Goal: Information Seeking & Learning: Learn about a topic

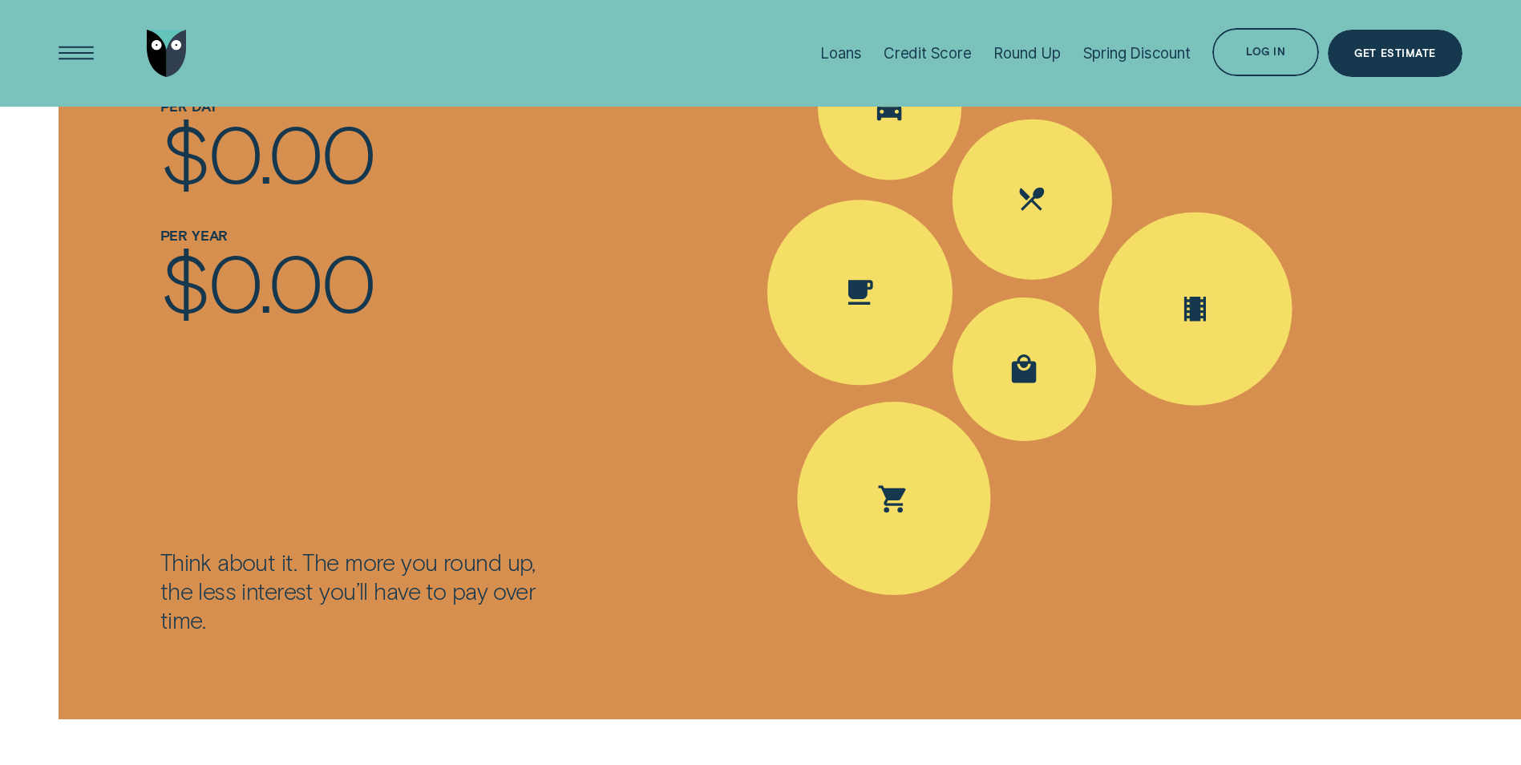
scroll to position [2325, 0]
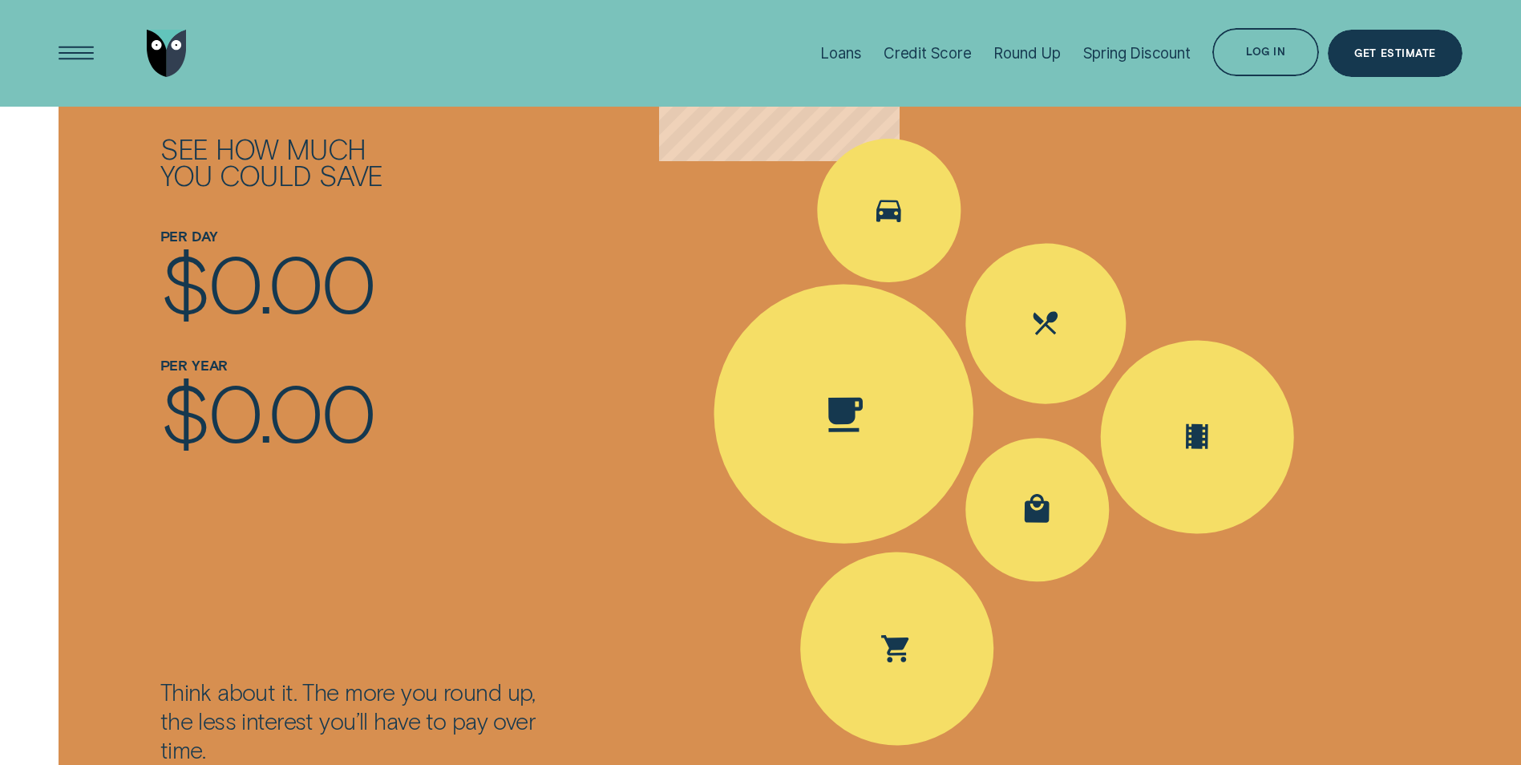
click at [842, 414] on icon "Spent Coffee $4.20; The round up $0.80" at bounding box center [844, 415] width 34 height 34
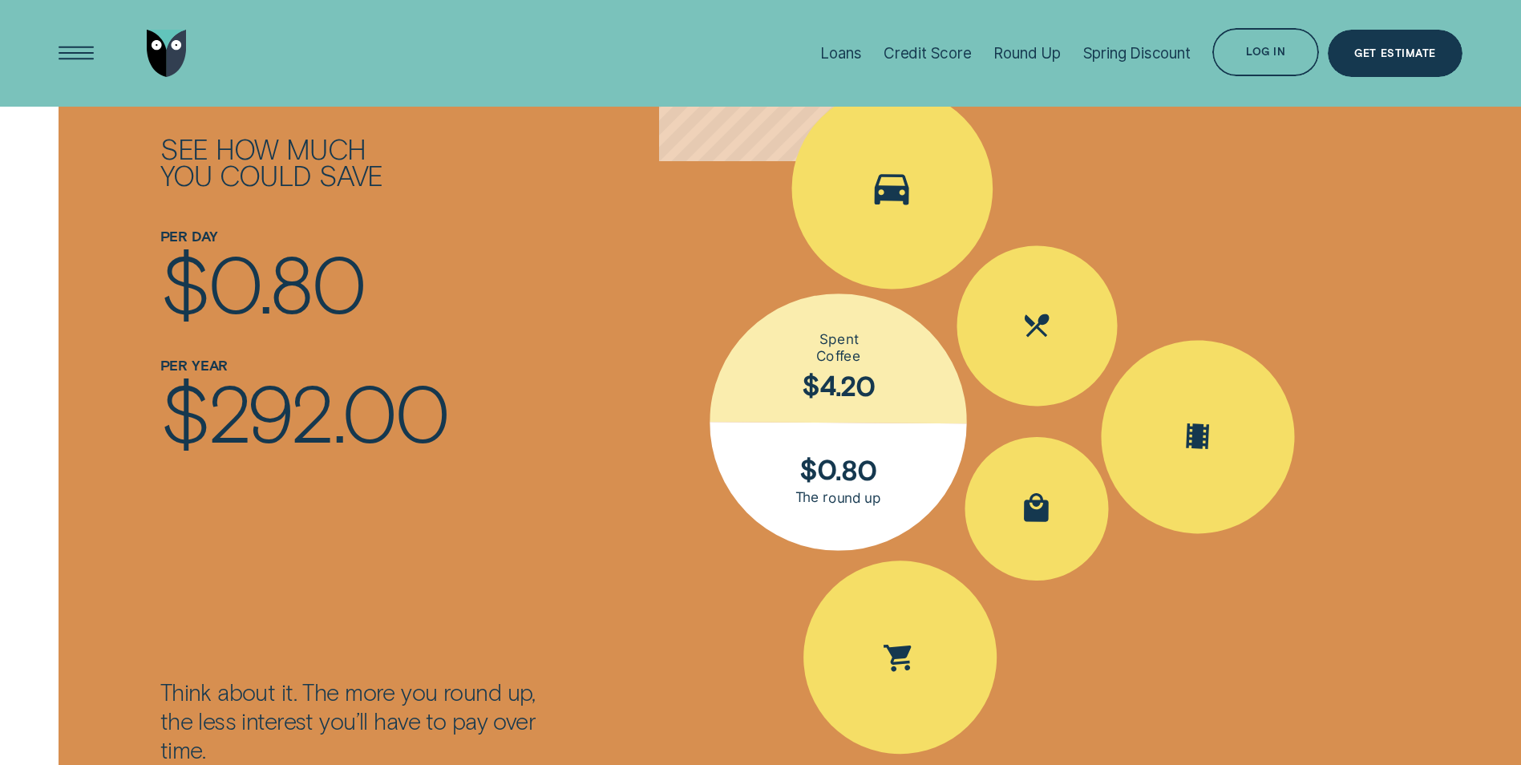
click at [867, 264] on div "Spent Transport $5.60; The round up $0.40" at bounding box center [891, 188] width 203 height 203
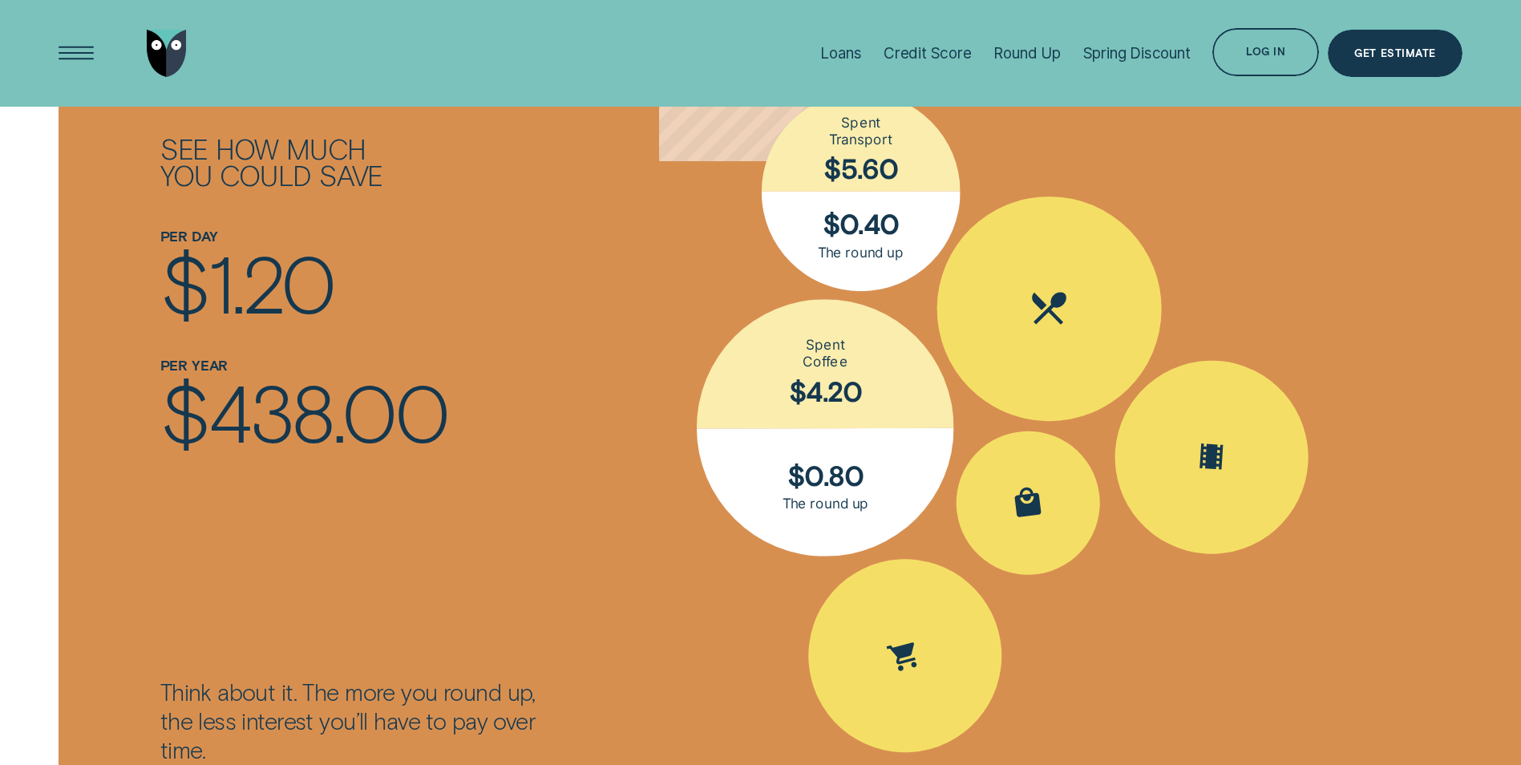
click at [1065, 350] on div "Spent Eating out $25.10; The round up $0.90" at bounding box center [1049, 309] width 226 height 226
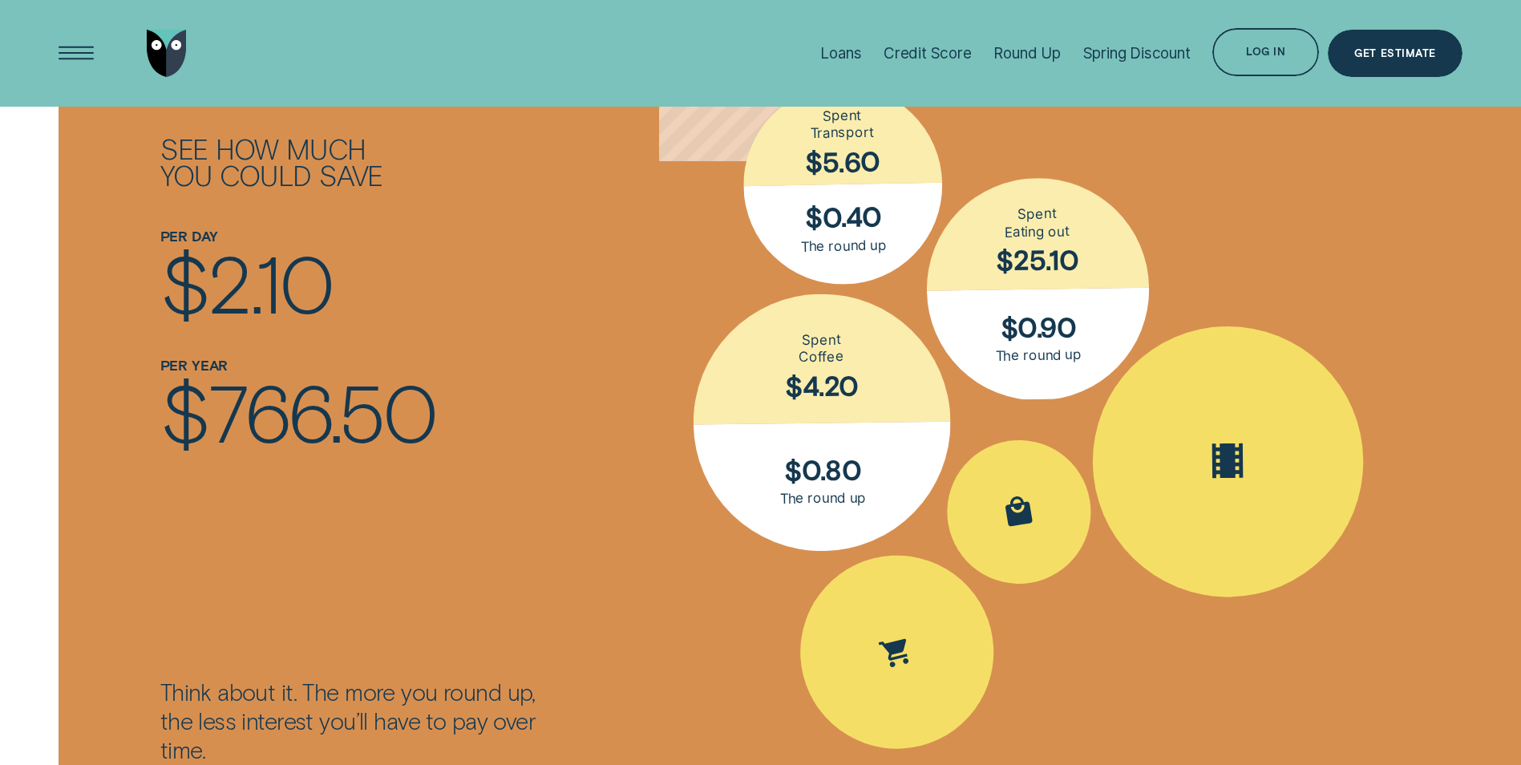
click at [1203, 432] on div "Spent Entertainment $16.30; The round up $0.70" at bounding box center [1227, 461] width 273 height 273
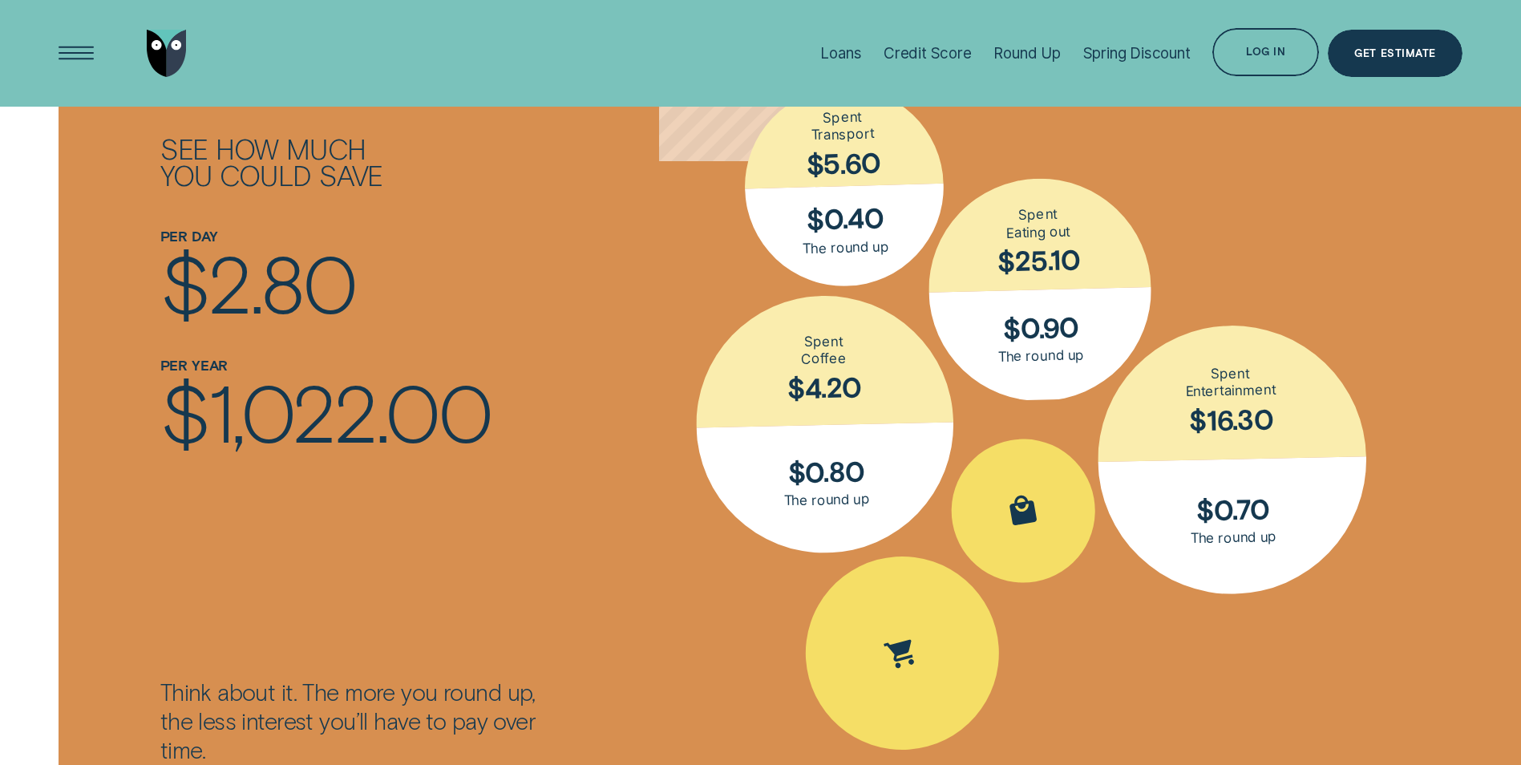
click at [1045, 320] on div "Spent Eating out $25.10; The round up $0.90" at bounding box center [1038, 289] width 229 height 229
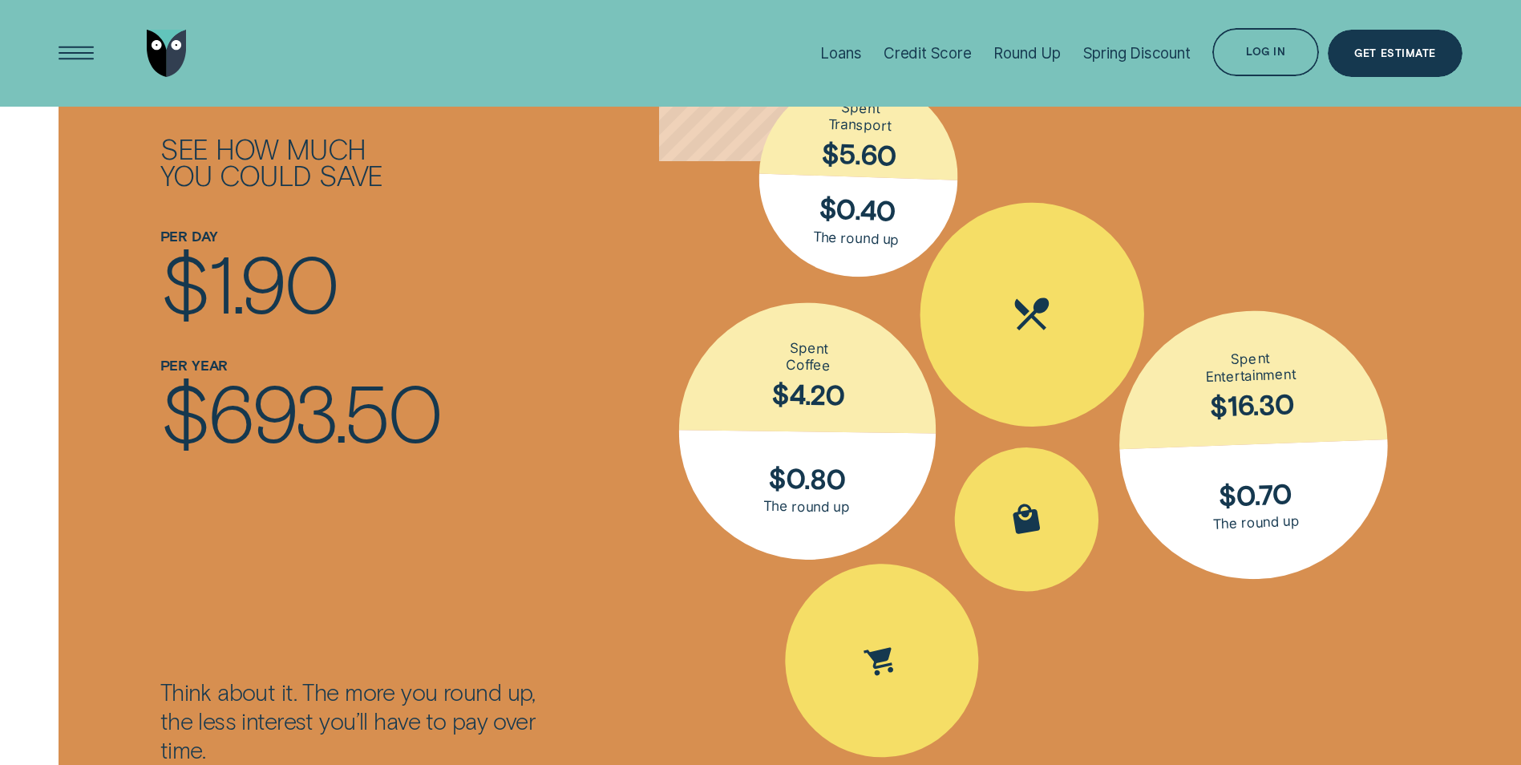
click at [1036, 305] on icon "Spent Eating out $25.10; The round up $0.90" at bounding box center [1031, 313] width 34 height 33
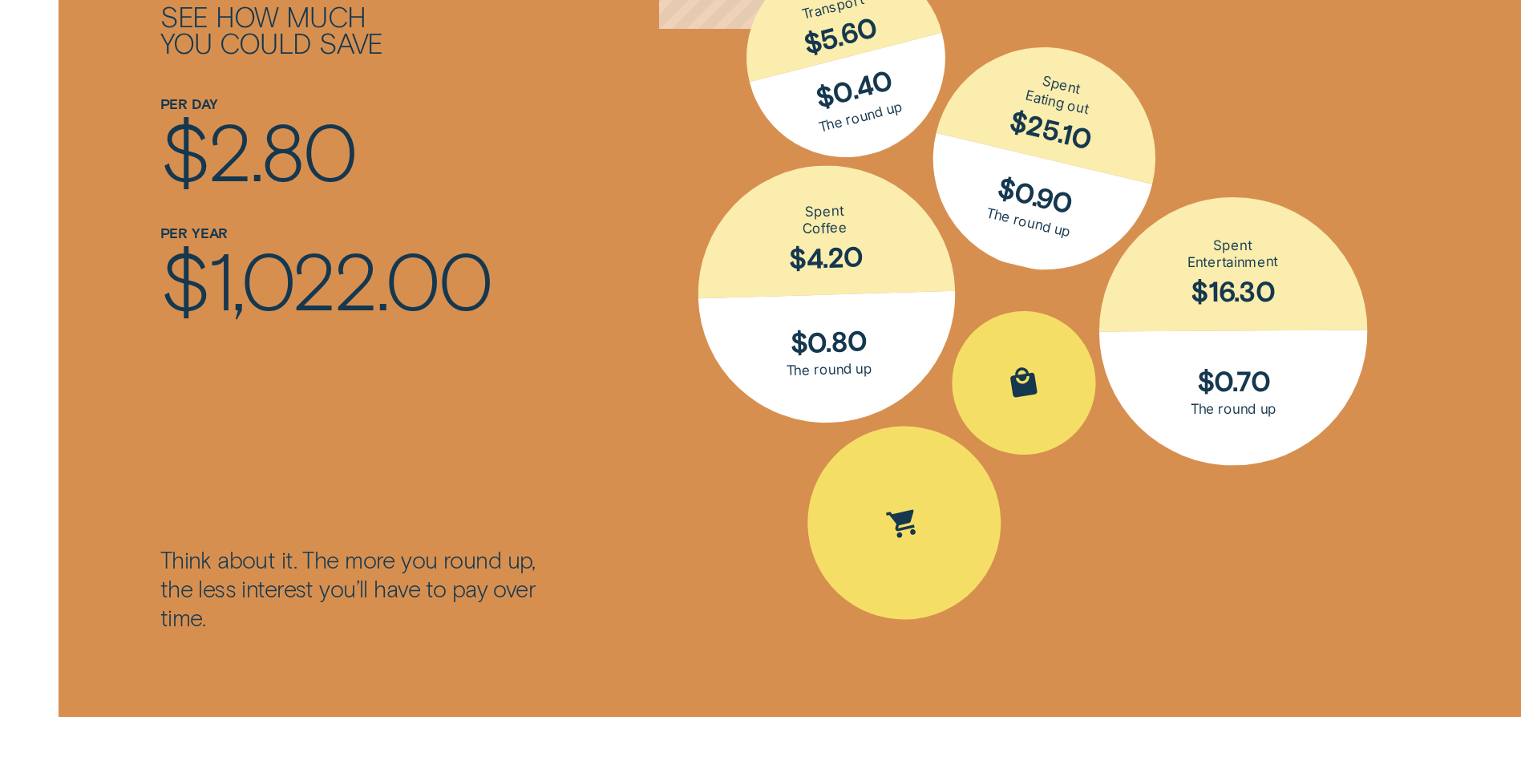
scroll to position [2566, 0]
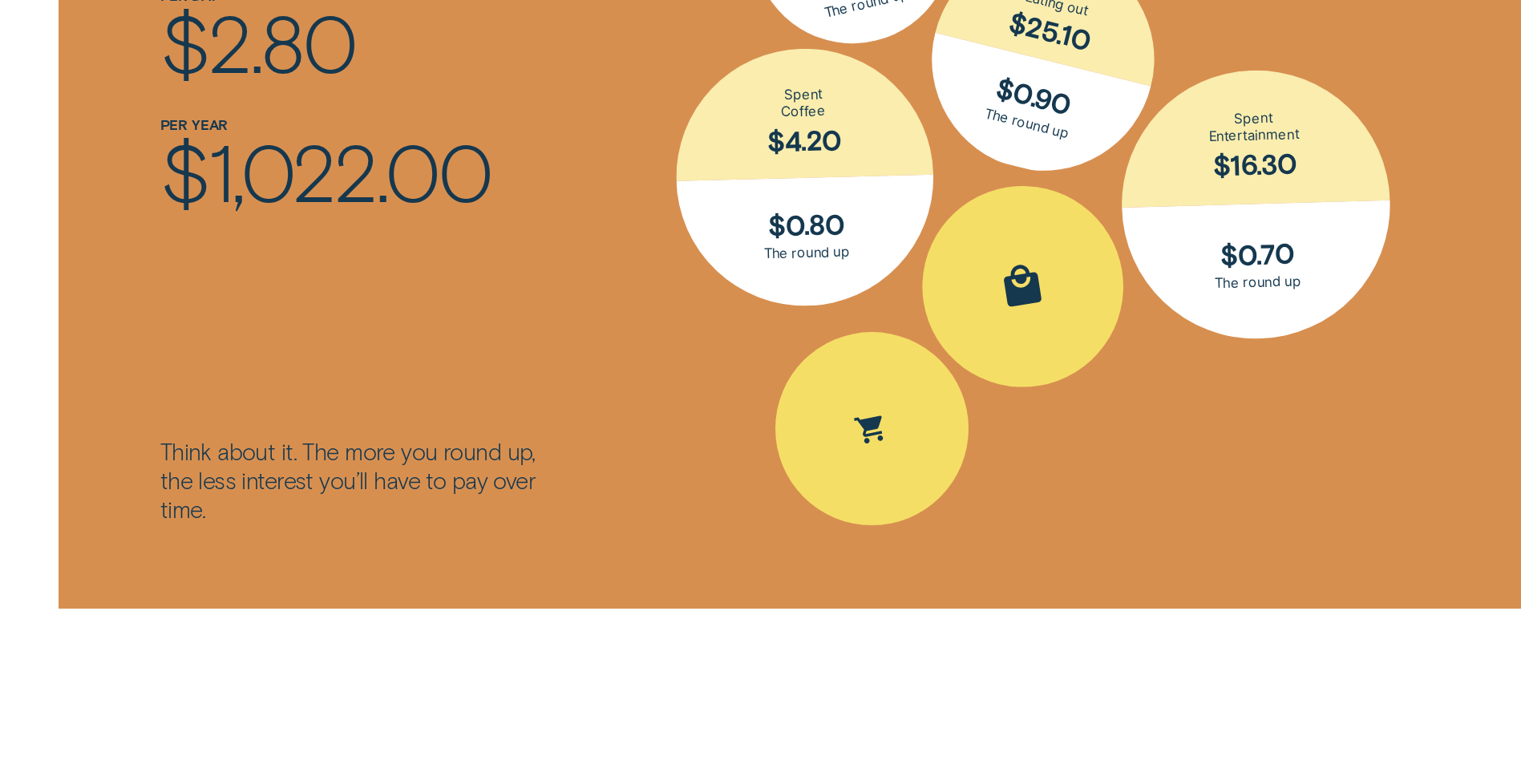
click at [1024, 294] on icon "Spent Shopping $30.50; The round up $0.50" at bounding box center [1022, 285] width 40 height 45
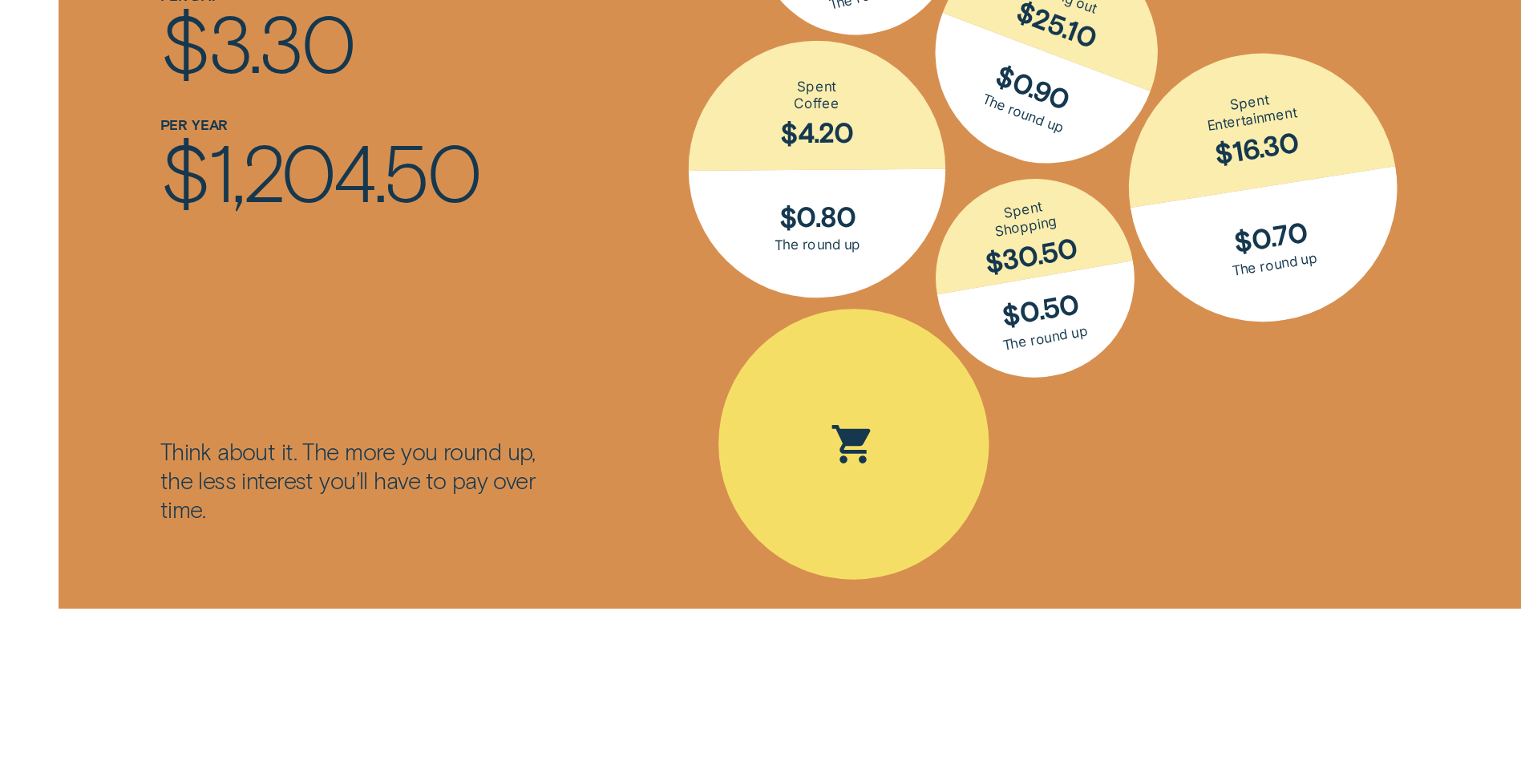
click at [820, 443] on div "Spent Groceries $15.25; The round up $0.75" at bounding box center [853, 444] width 271 height 271
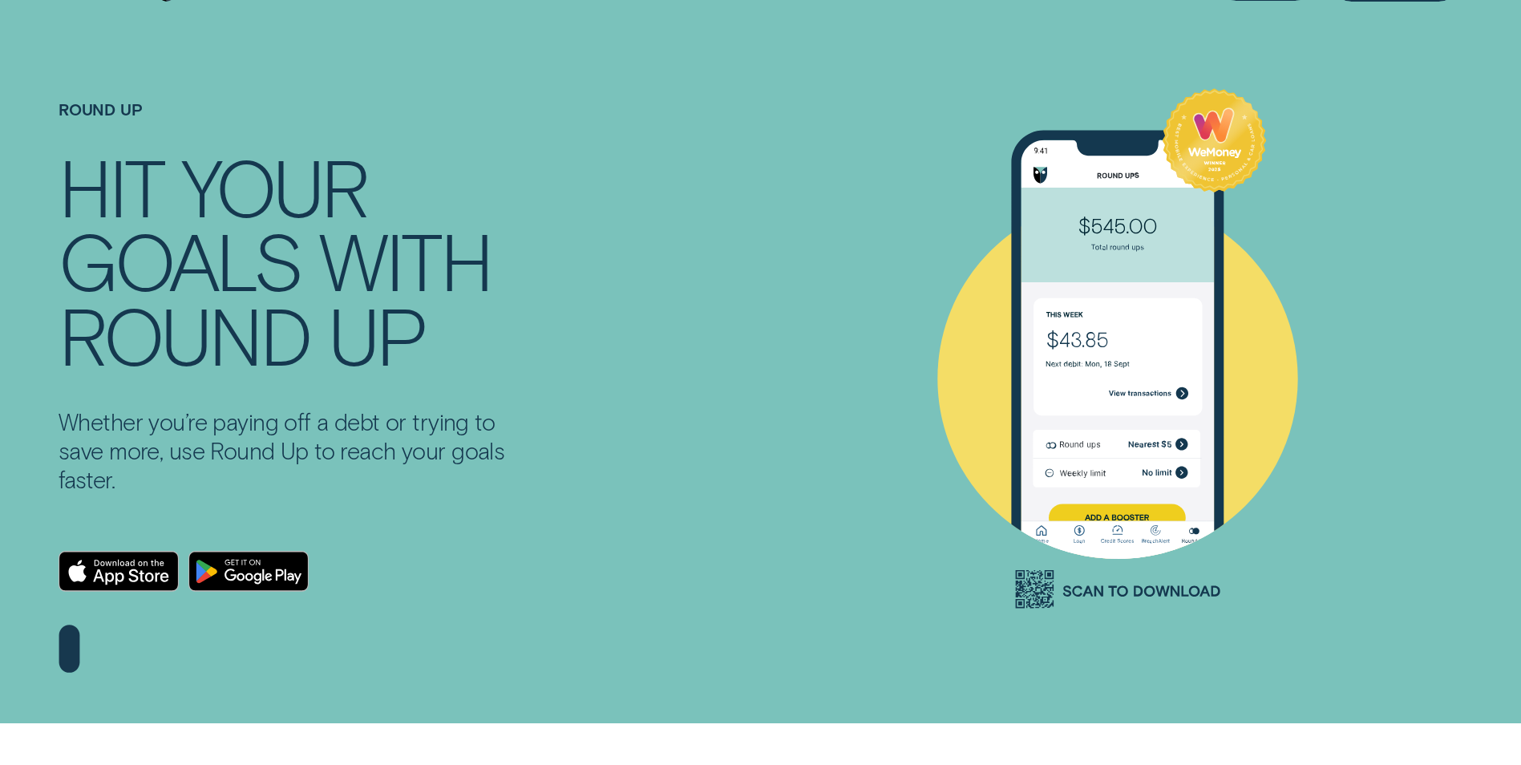
scroll to position [0, 0]
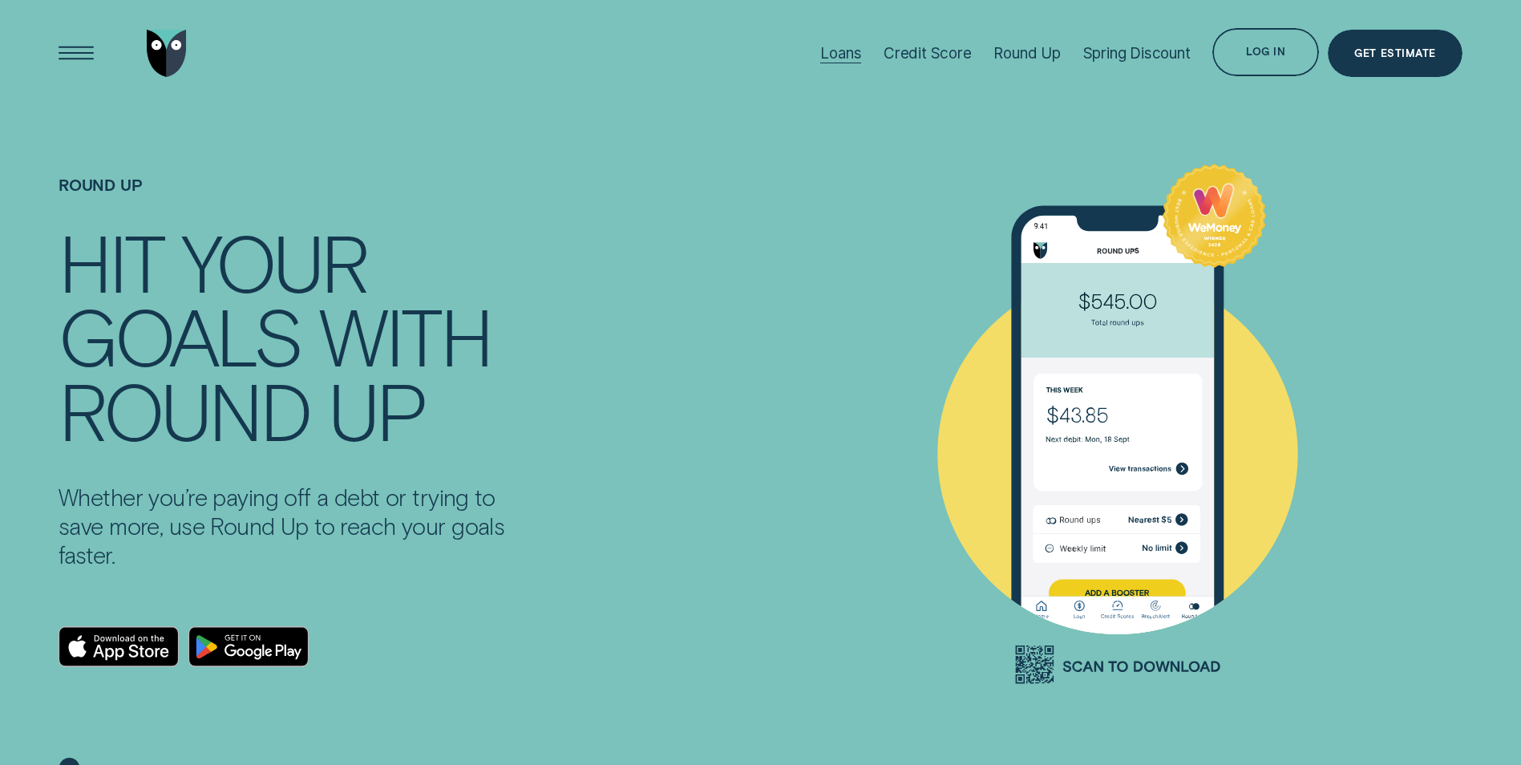
click at [823, 45] on div "Loans" at bounding box center [840, 53] width 41 height 18
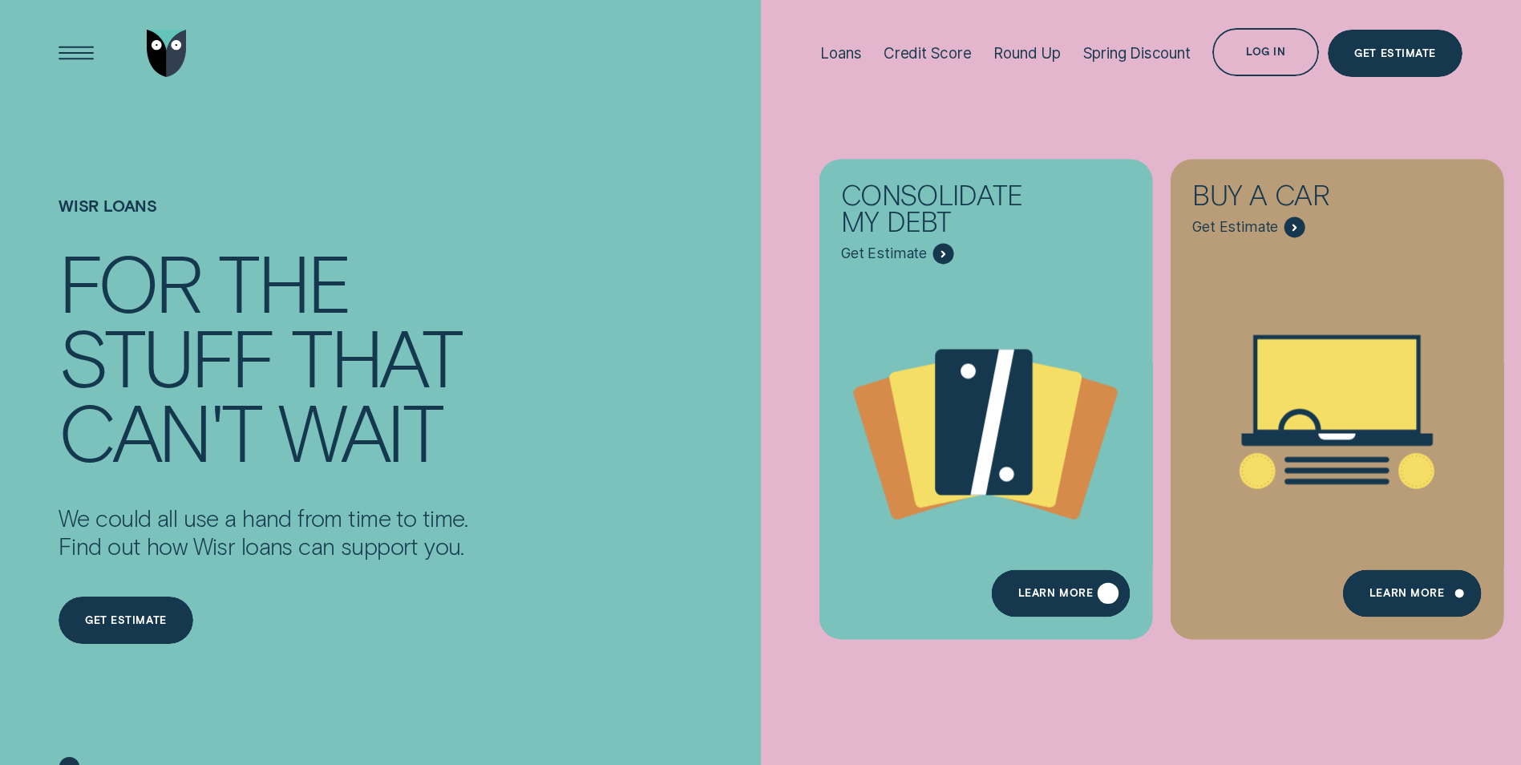
click at [1074, 586] on div "Learn more" at bounding box center [1061, 593] width 139 height 48
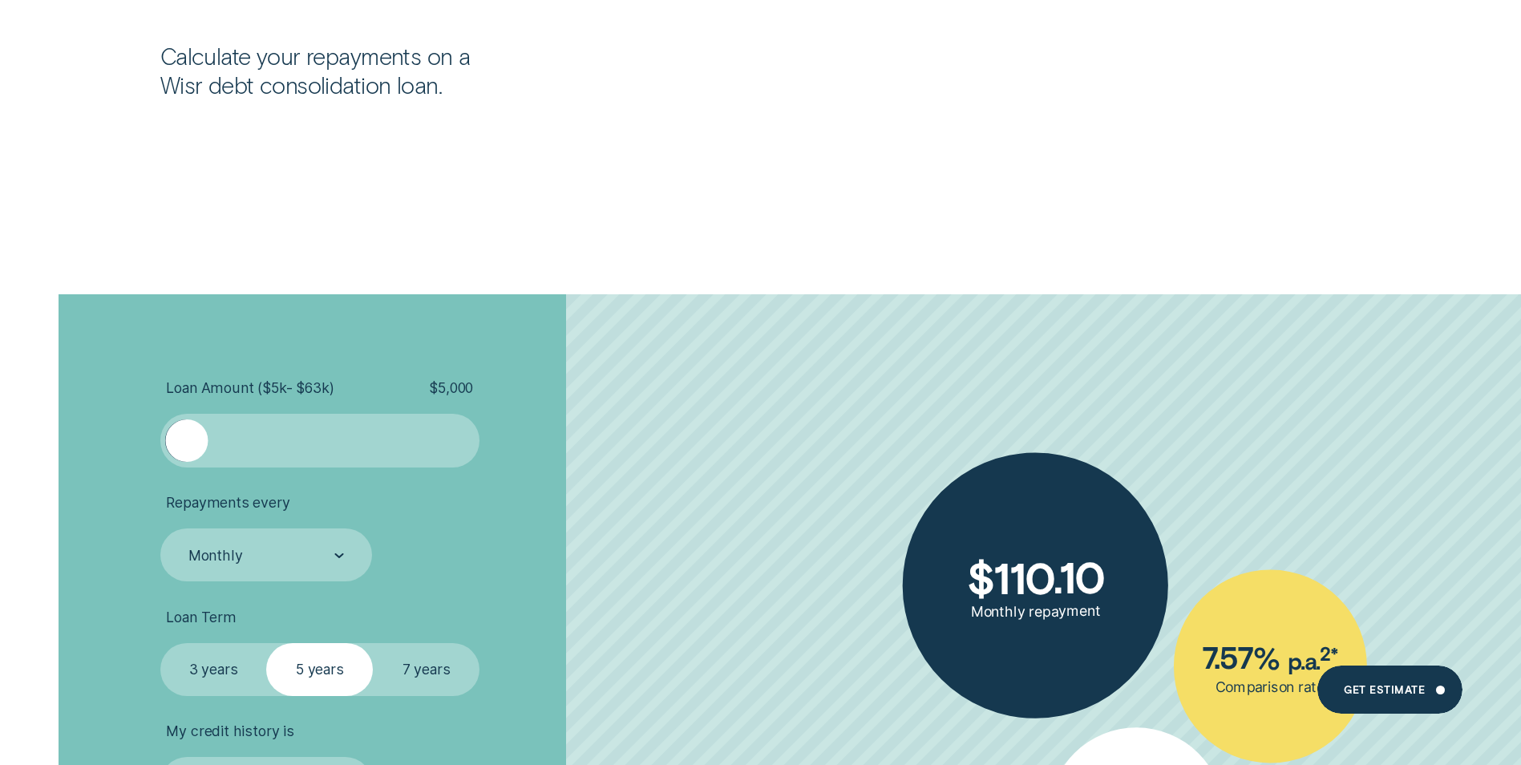
scroll to position [3207, 0]
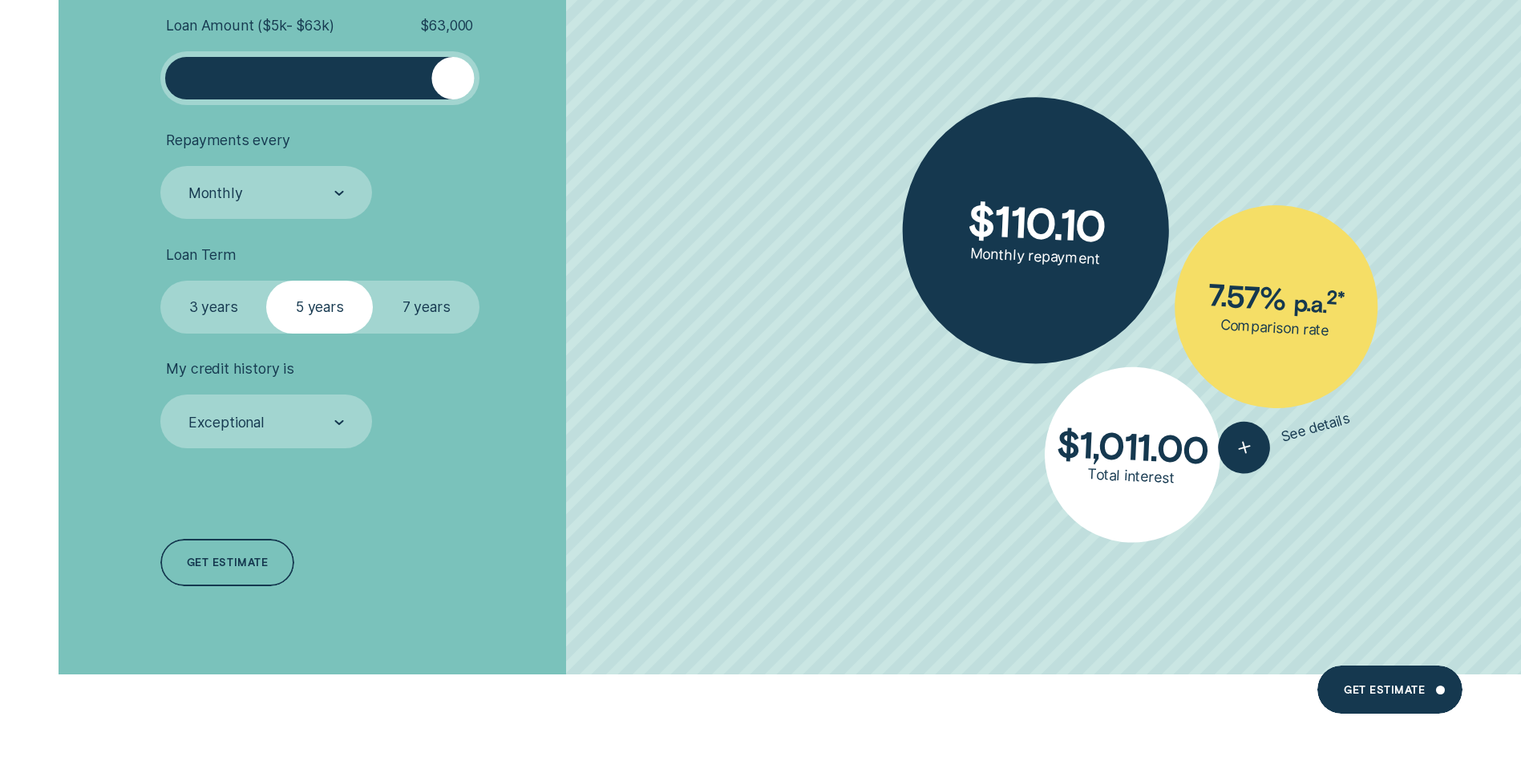
drag, startPoint x: 199, startPoint y: 75, endPoint x: 482, endPoint y: 95, distance: 283.7
click at [484, 93] on li "Loan Amount ( $5k - $63k ) $ 63,000" at bounding box center [405, 61] width 490 height 88
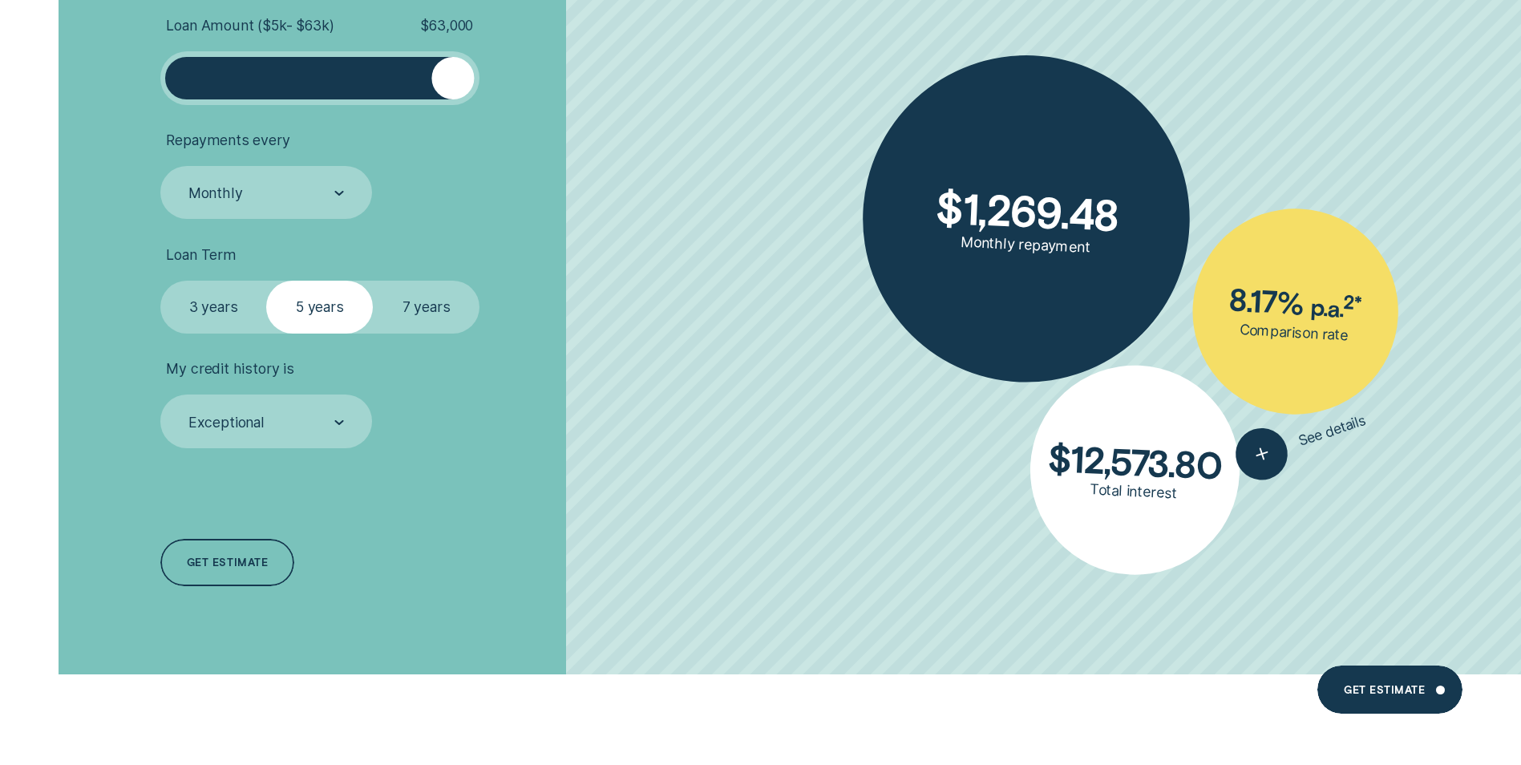
click at [231, 328] on label "3 years" at bounding box center [213, 307] width 107 height 53
click at [160, 281] on input "3 years" at bounding box center [160, 281] width 0 height 0
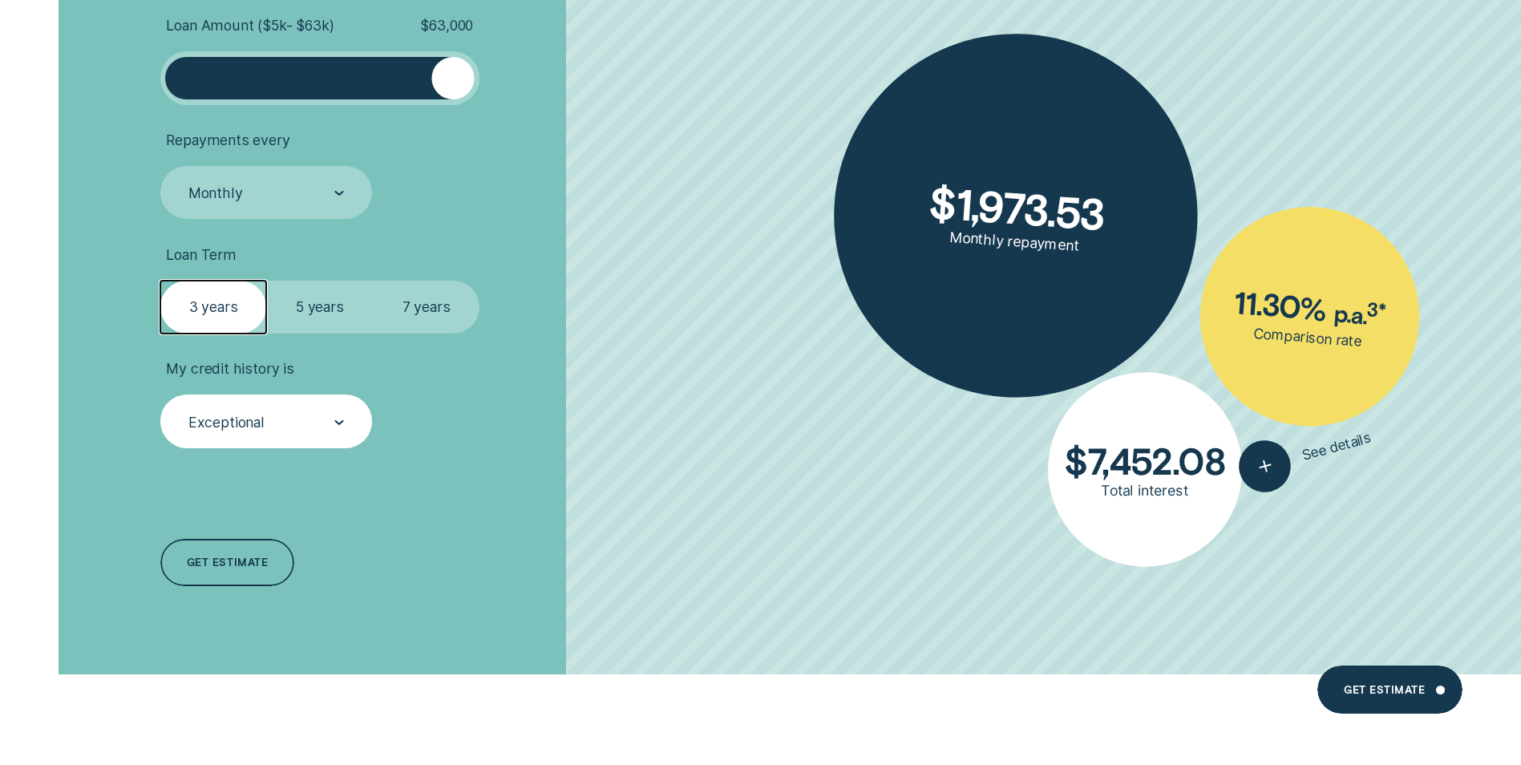
click at [297, 431] on div "Exceptional" at bounding box center [265, 422] width 157 height 20
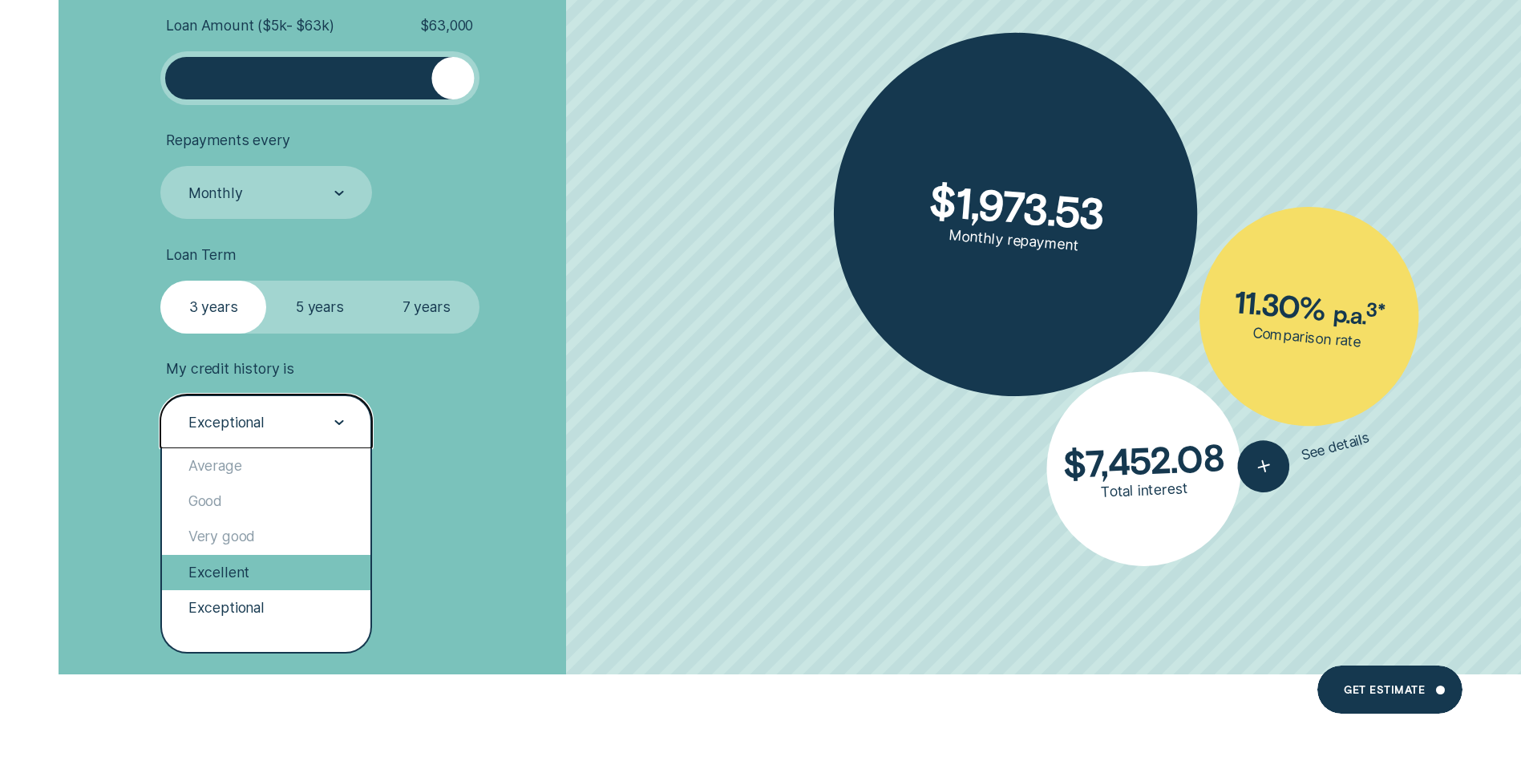
click at [280, 573] on div "Excellent" at bounding box center [266, 572] width 208 height 35
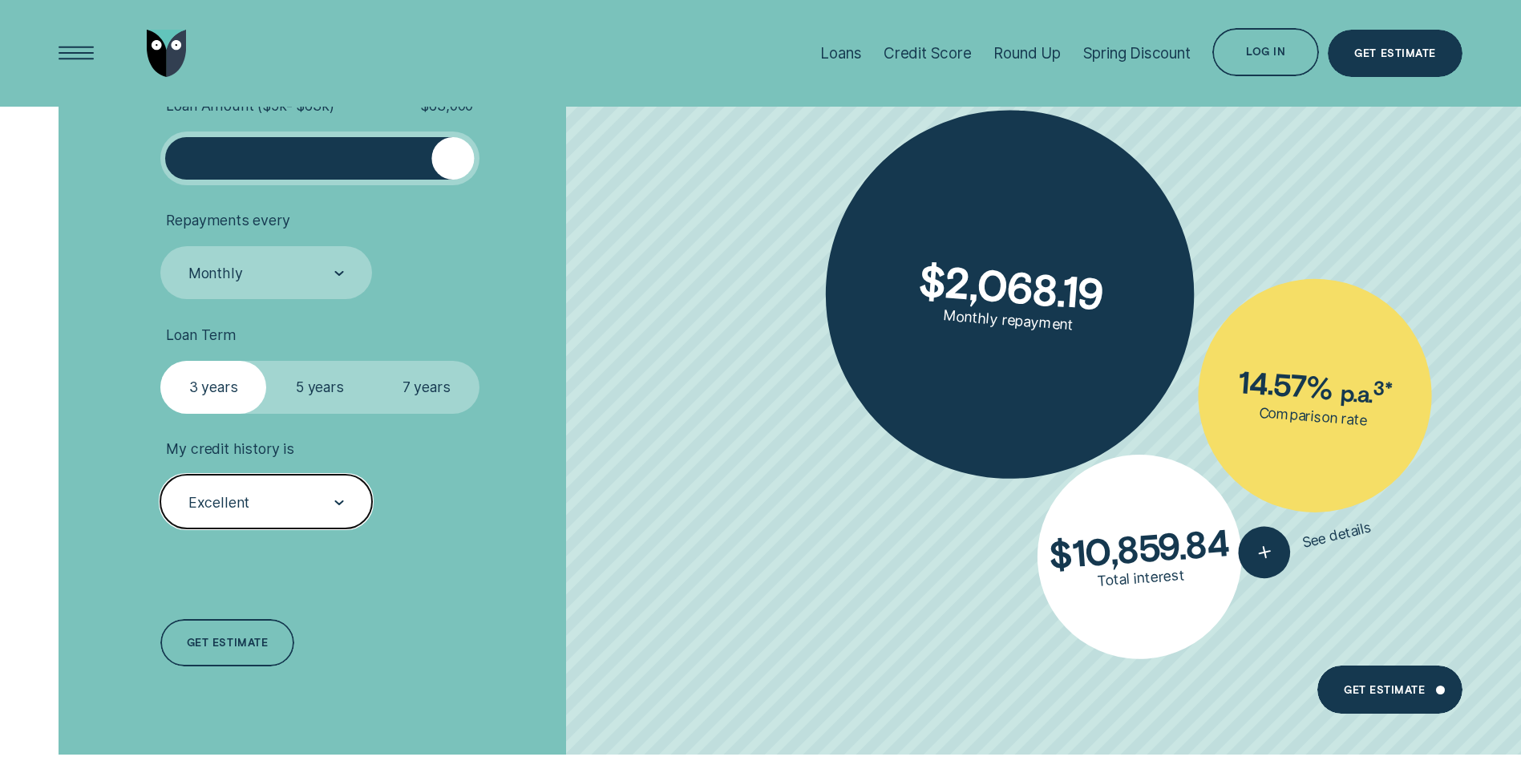
scroll to position [3047, 0]
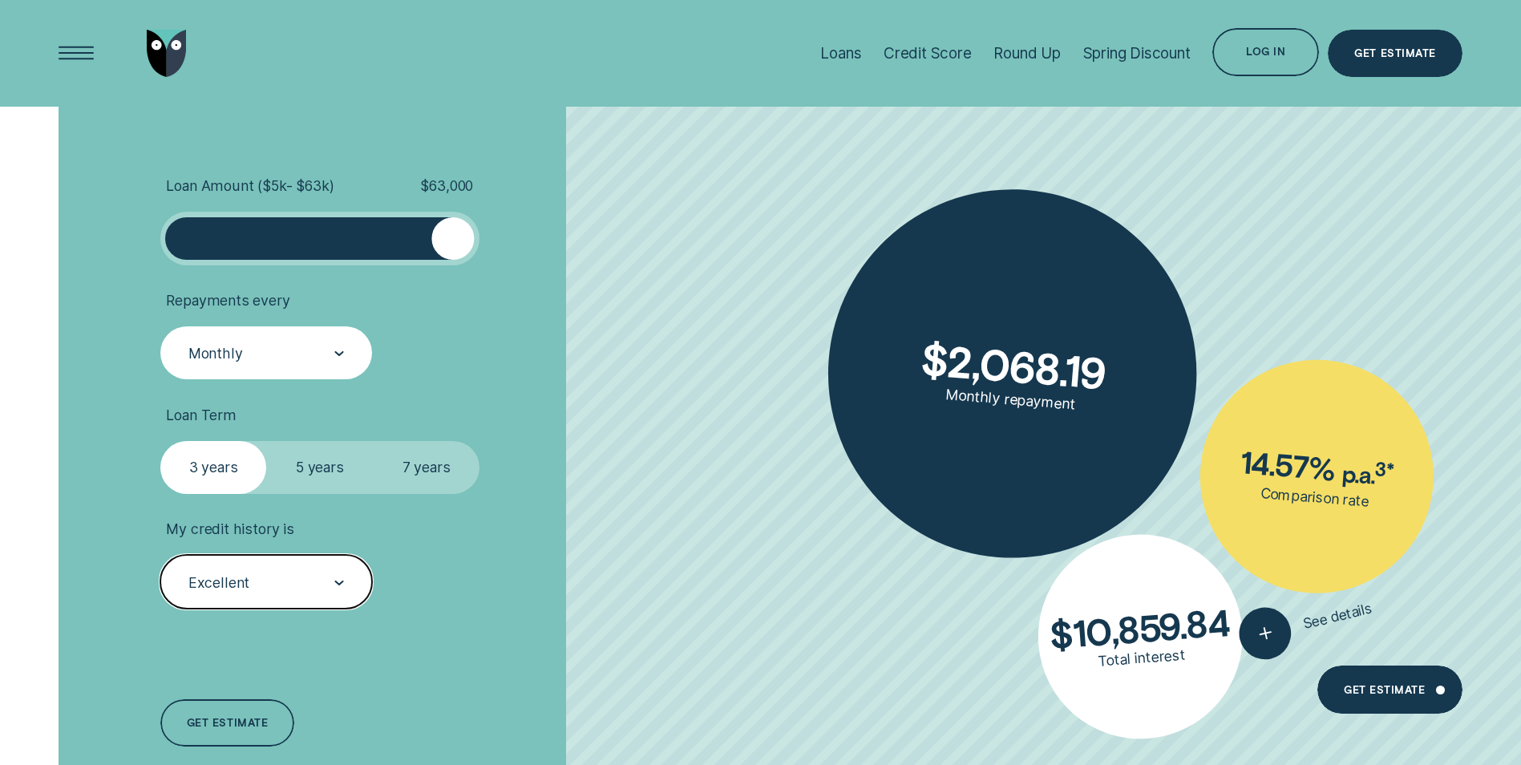
click at [301, 353] on div "Monthly" at bounding box center [265, 354] width 157 height 20
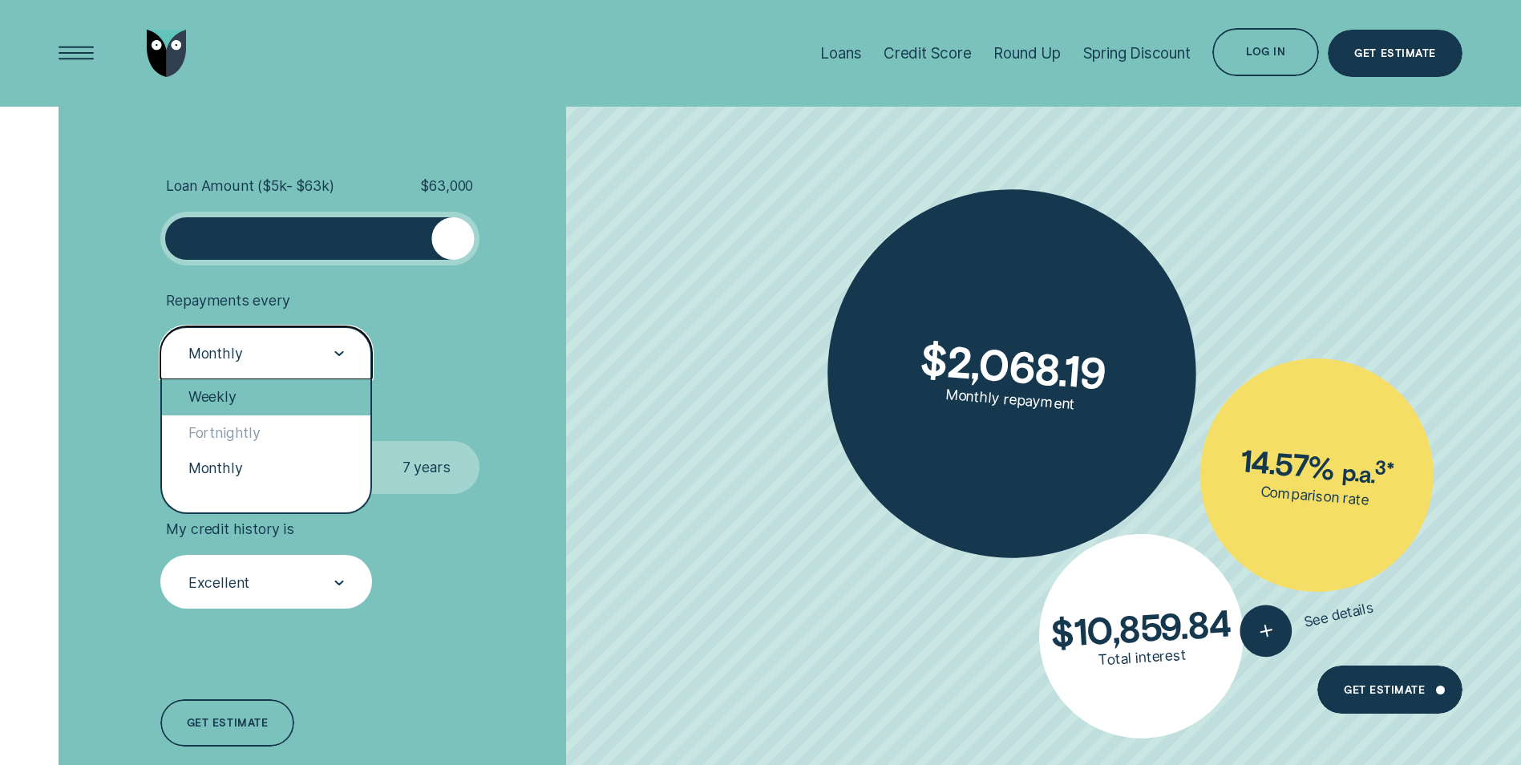
click at [249, 405] on div "Weekly" at bounding box center [266, 396] width 208 height 35
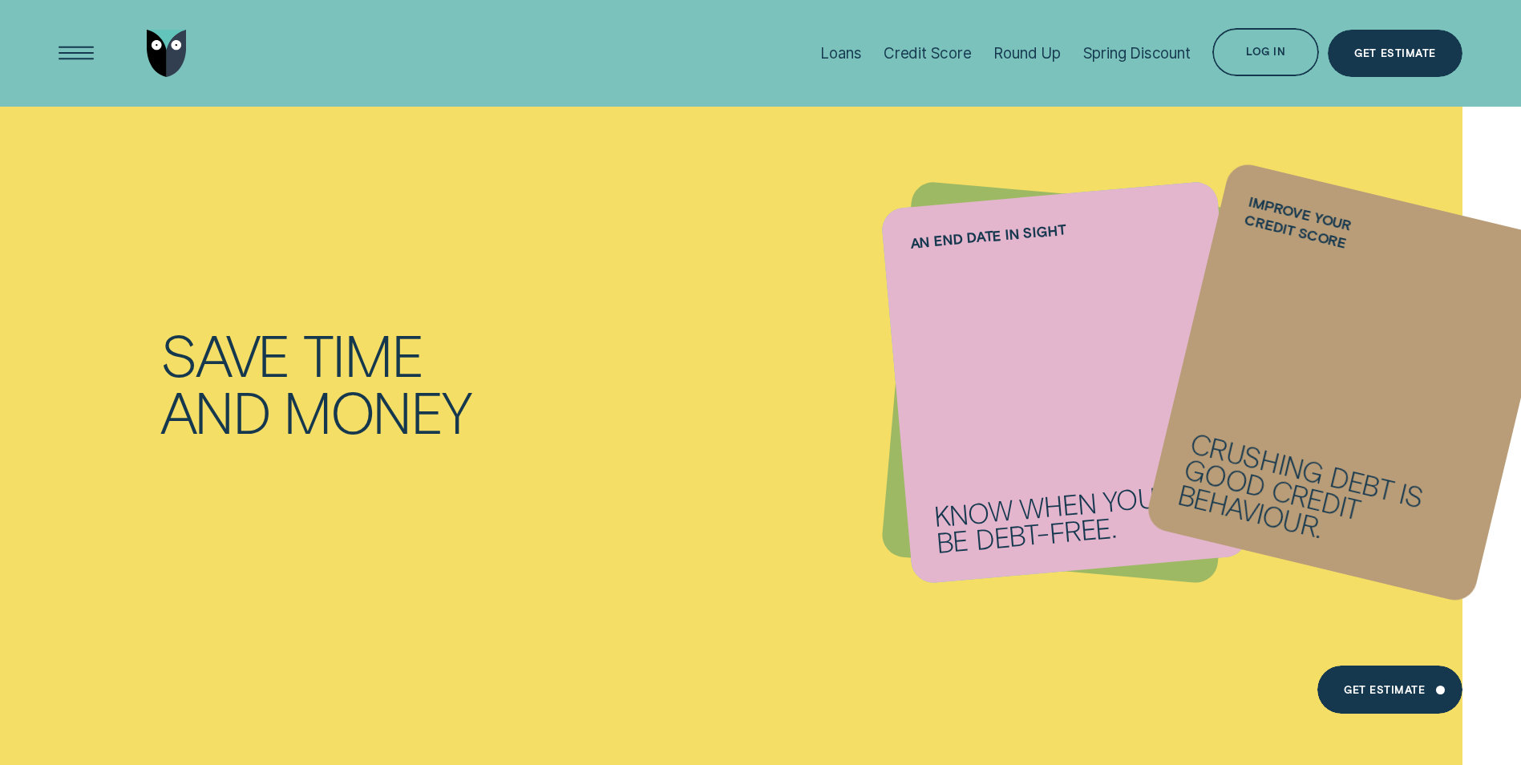
scroll to position [1283, 0]
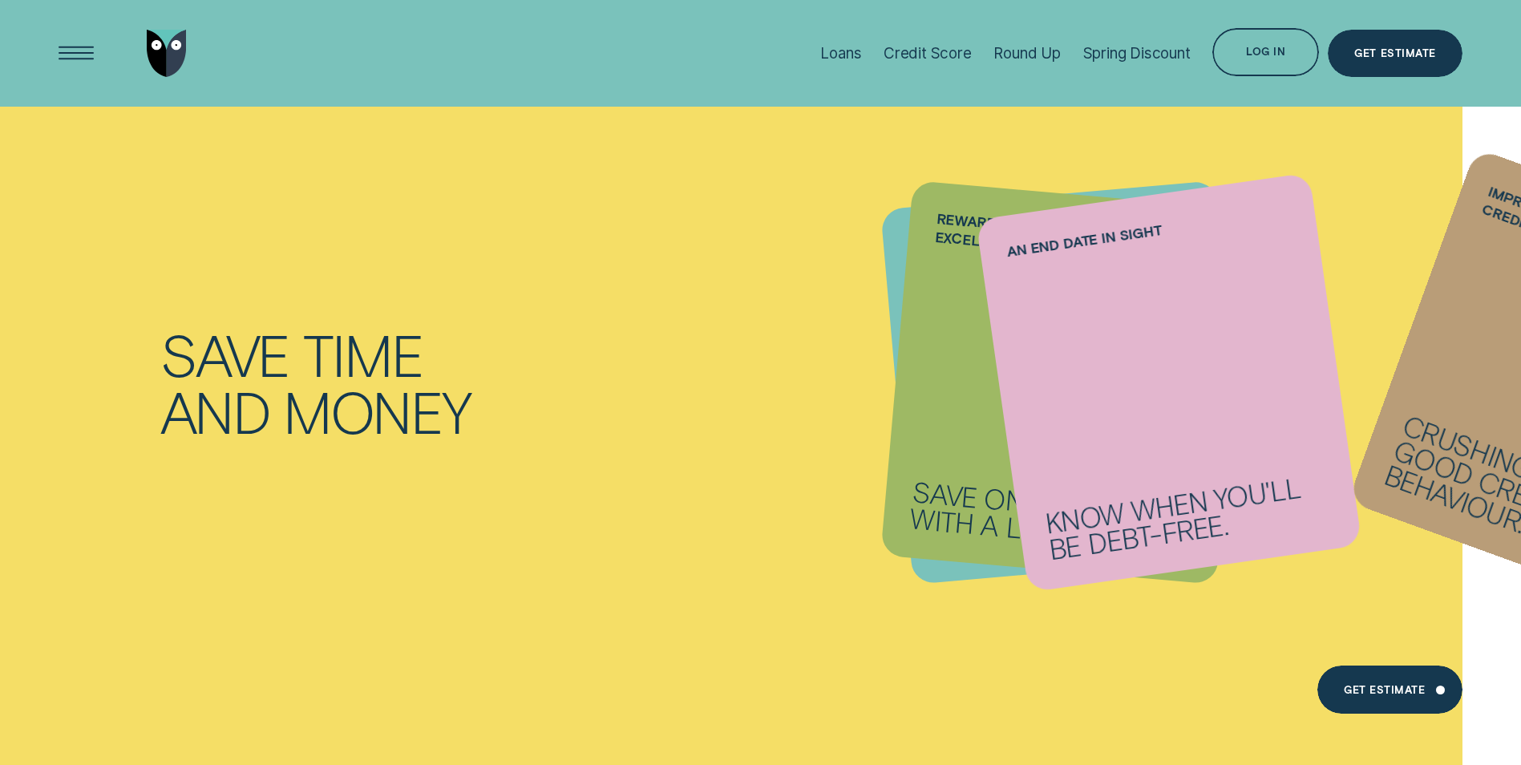
click at [809, 42] on li "Loans" at bounding box center [840, 53] width 63 height 107
click at [836, 53] on div "Loans" at bounding box center [840, 53] width 41 height 18
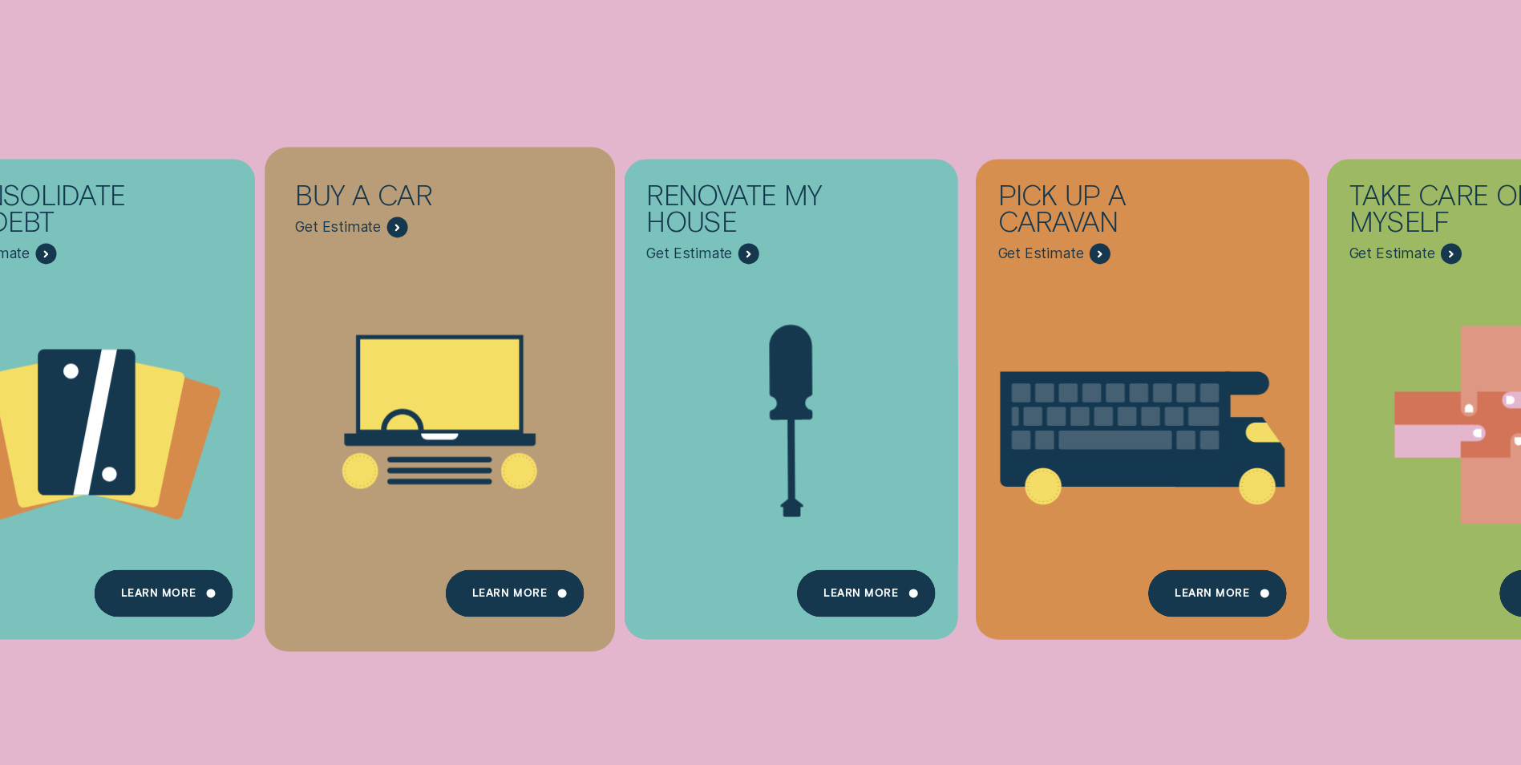
scroll to position [401, 0]
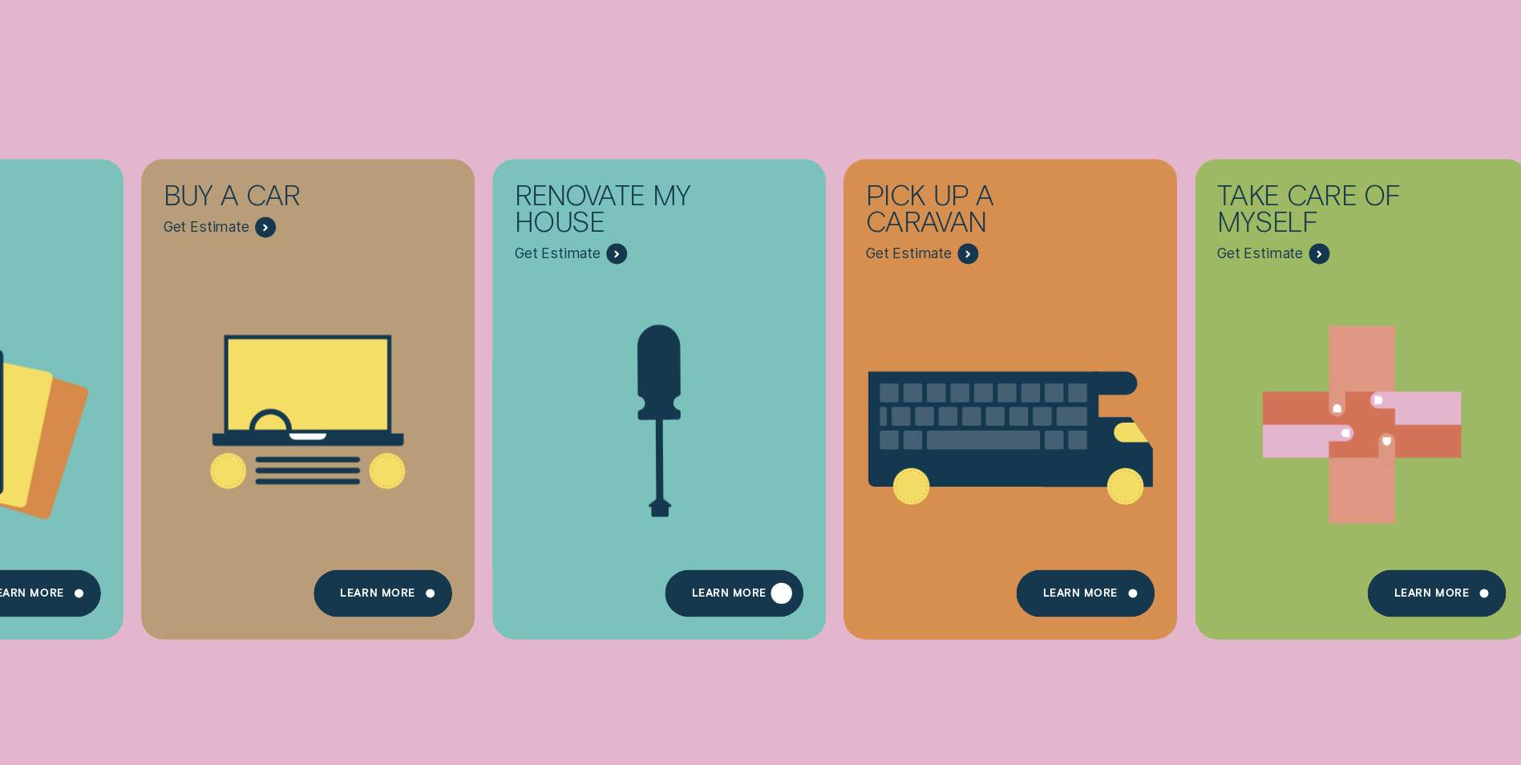
click at [727, 591] on div "Learn more" at bounding box center [729, 596] width 75 height 10
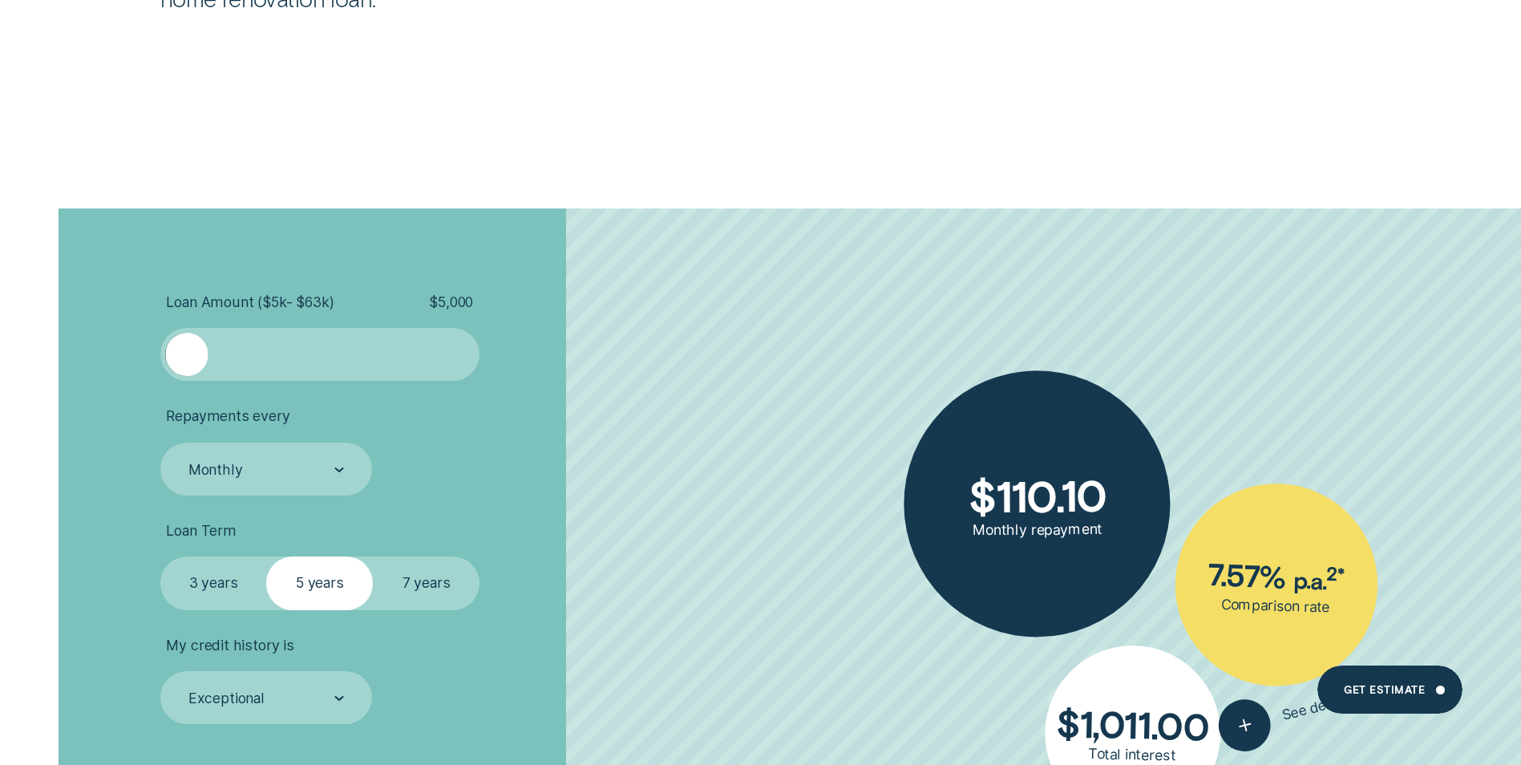
scroll to position [2245, 0]
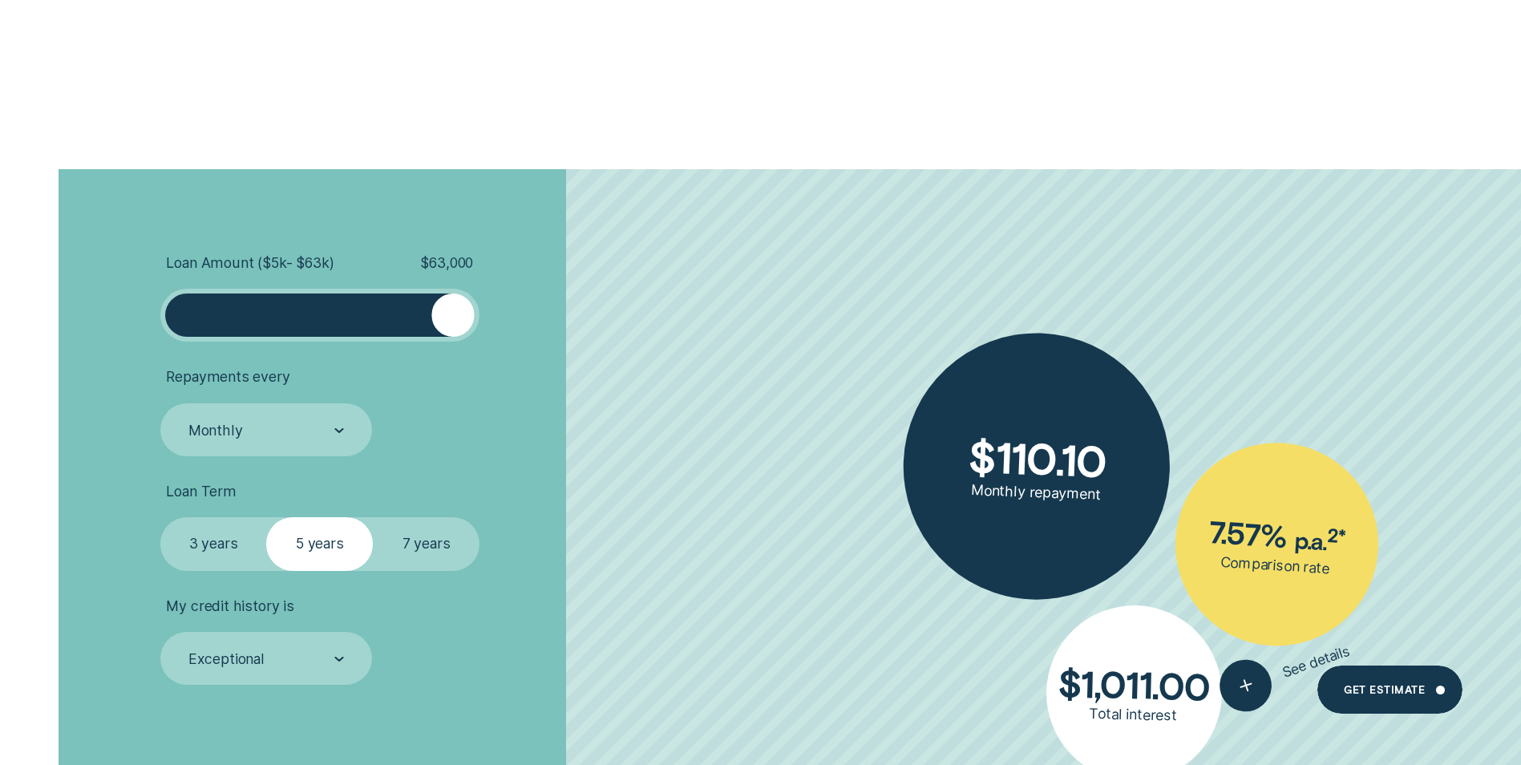
drag, startPoint x: 182, startPoint y: 309, endPoint x: 487, endPoint y: 338, distance: 306.1
click at [486, 338] on li "Loan Amount ( $5k - $63k ) $ 63,000" at bounding box center [405, 298] width 490 height 88
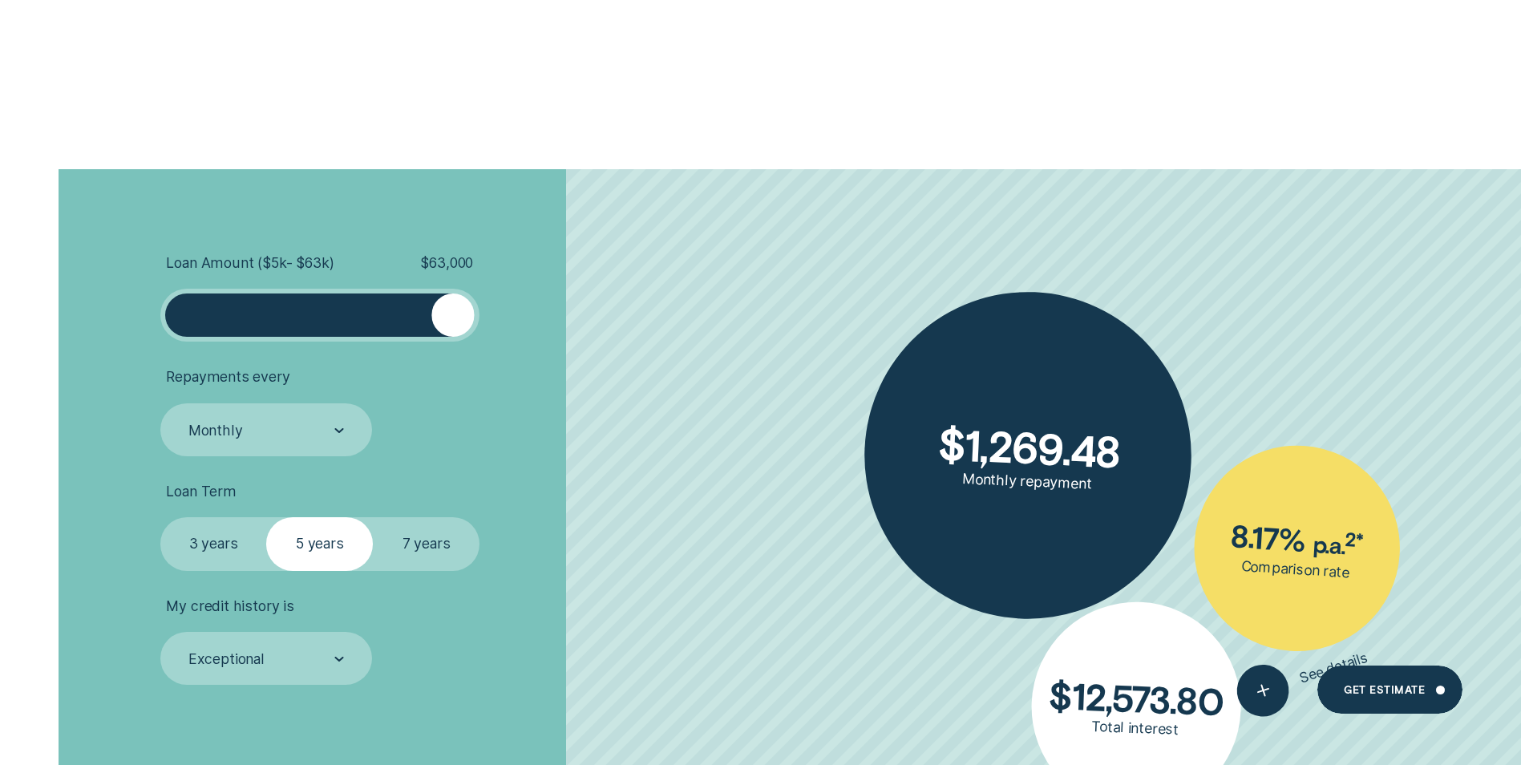
click at [409, 537] on label "7 years" at bounding box center [426, 543] width 107 height 53
click at [373, 517] on input "7 years" at bounding box center [373, 517] width 0 height 0
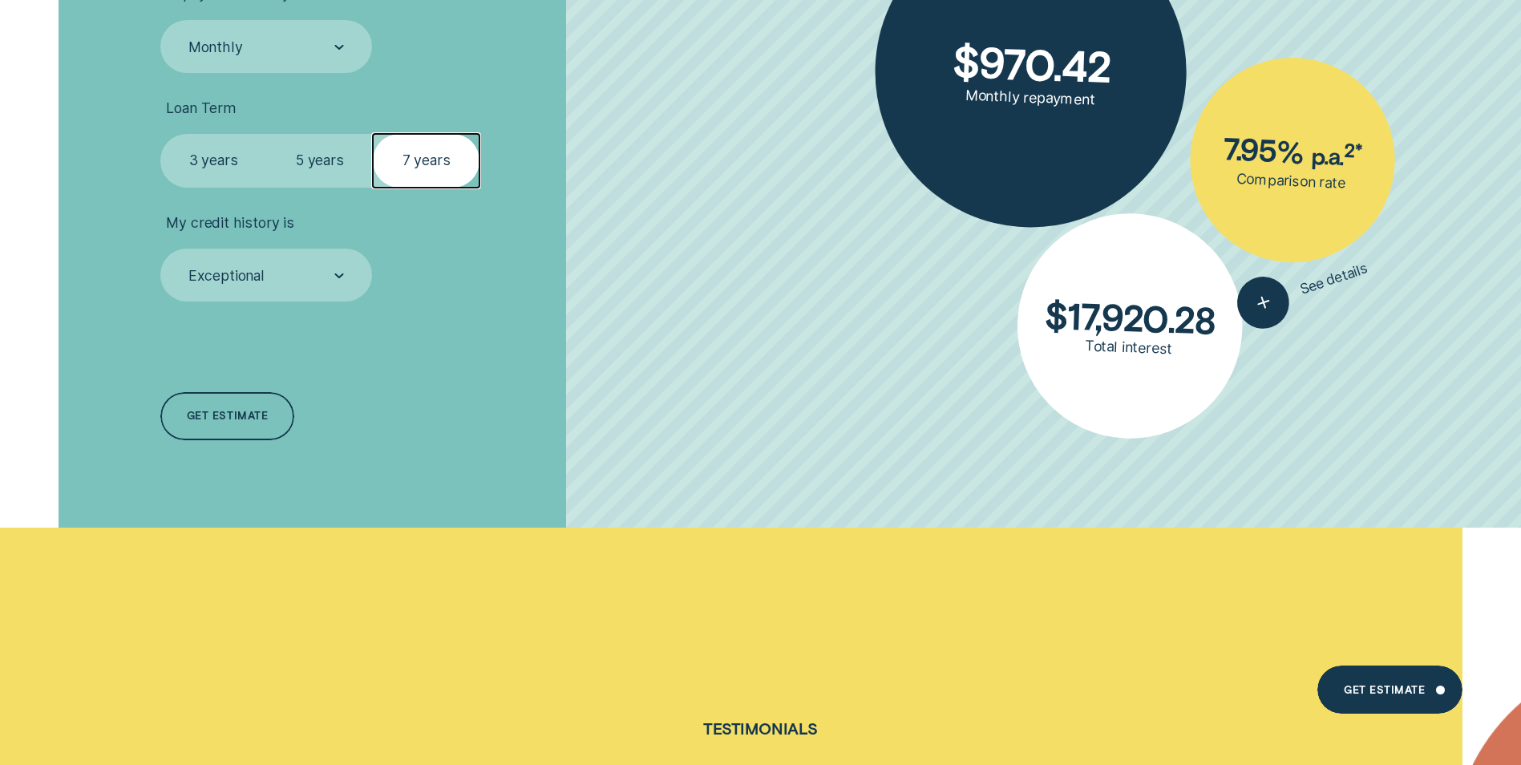
scroll to position [2646, 0]
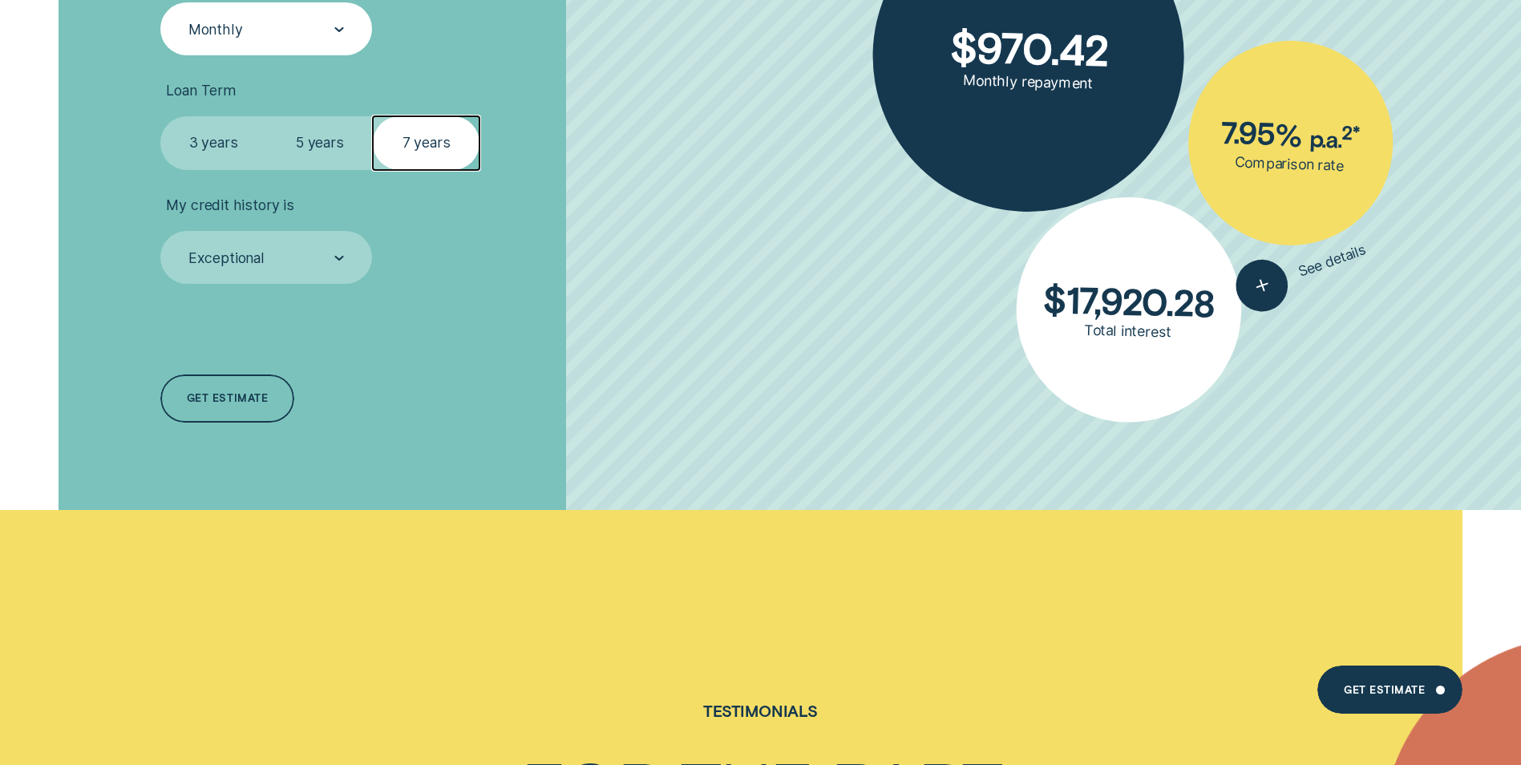
click at [253, 25] on div "Monthly" at bounding box center [265, 29] width 157 height 20
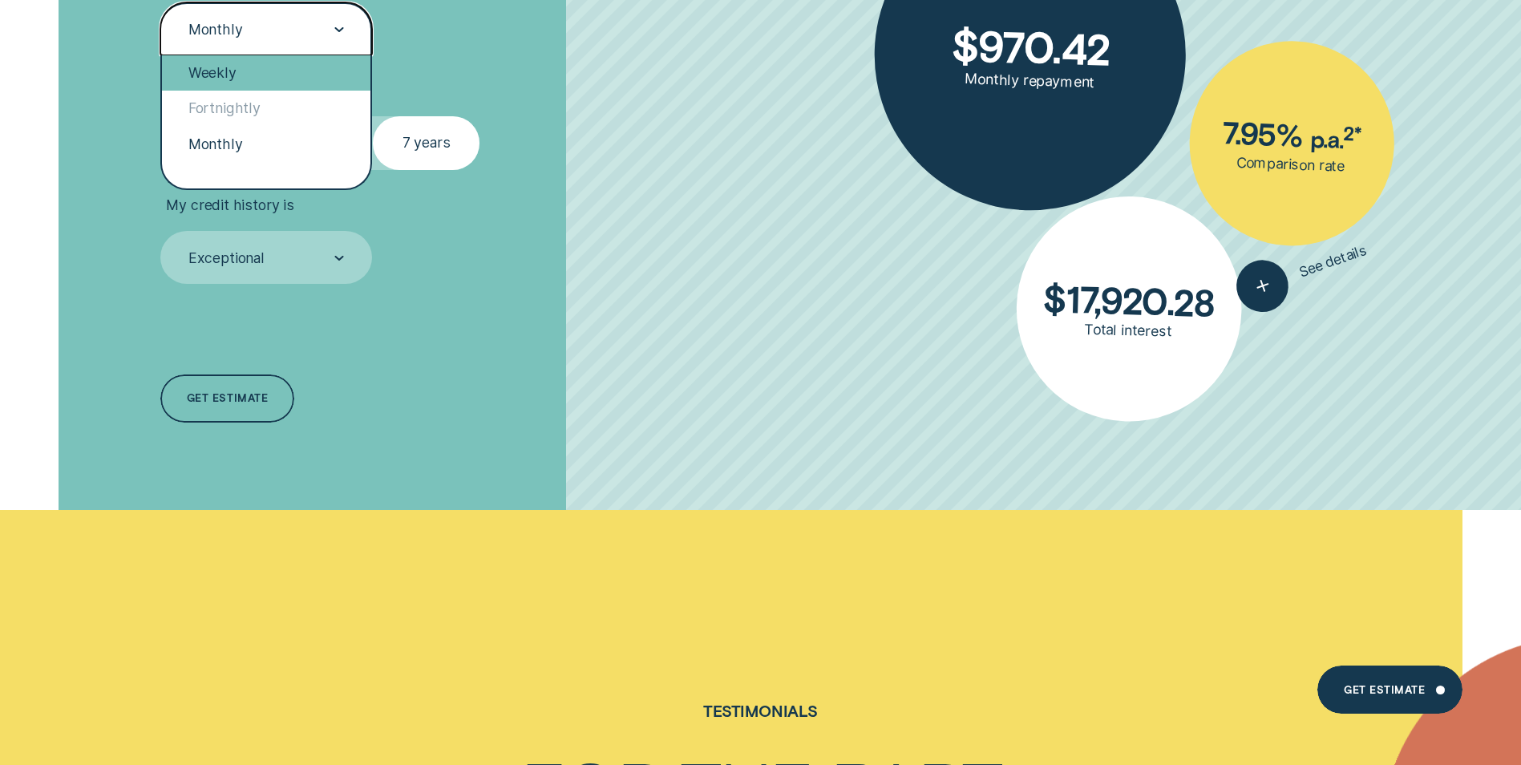
click at [251, 59] on div "Weekly" at bounding box center [266, 72] width 208 height 35
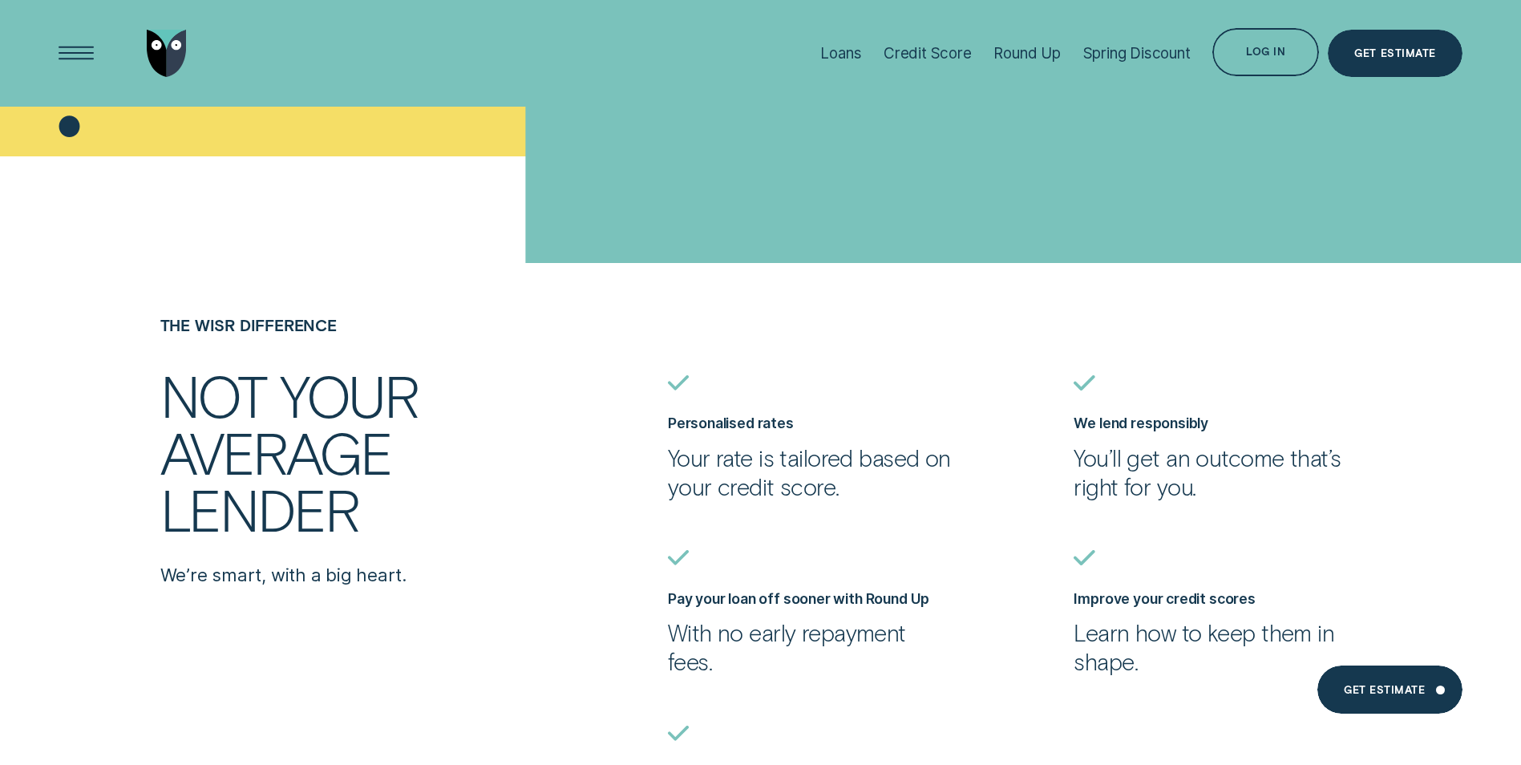
scroll to position [401, 0]
